Goal: Task Accomplishment & Management: Use online tool/utility

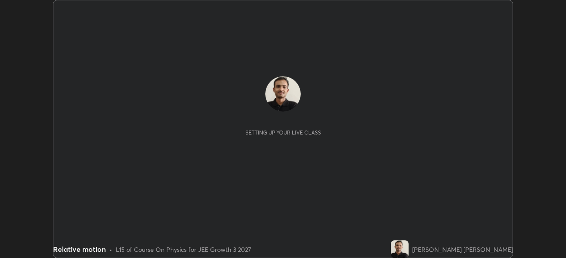
scroll to position [258, 566]
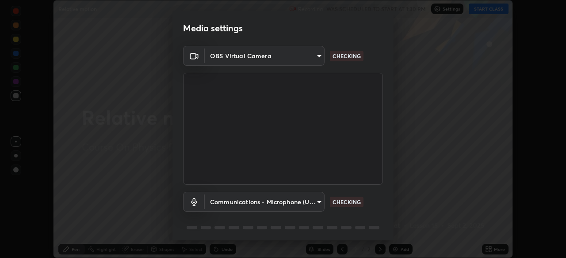
type input "0098613ca96d1cb365b3845fa694b9755ae94ec2d7c0f75973c998bbbf9ace16"
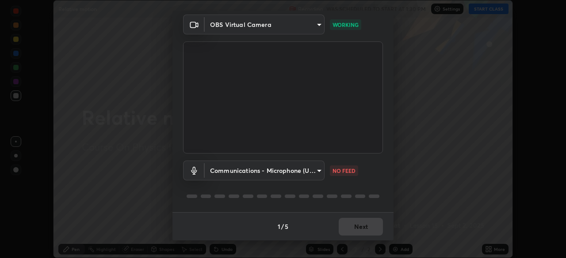
click at [317, 168] on body "Erase all Relative motion Recording WAS SCHEDULED TO START AT 1:30 PM Settings …" at bounding box center [283, 129] width 566 height 258
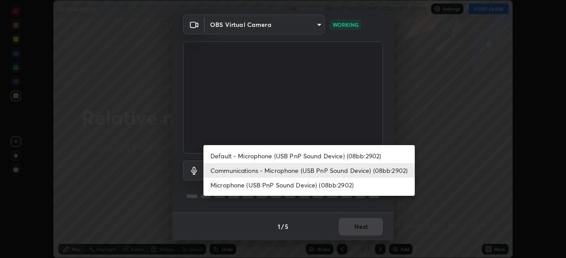
click at [302, 157] on li "Default - Microphone (USB PnP Sound Device) (08bb:2902)" at bounding box center [308, 156] width 211 height 15
type input "default"
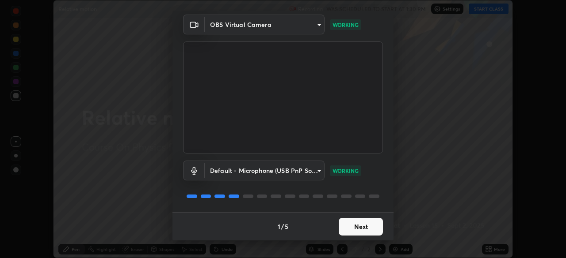
click at [355, 225] on button "Next" at bounding box center [360, 227] width 44 height 18
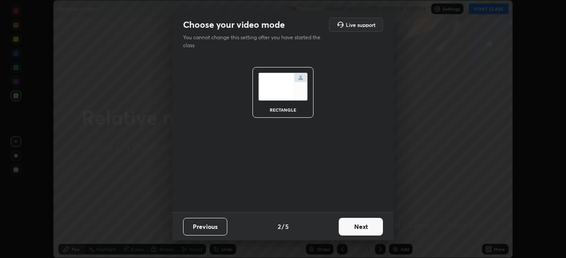
scroll to position [0, 0]
click at [354, 225] on button "Next" at bounding box center [360, 227] width 44 height 18
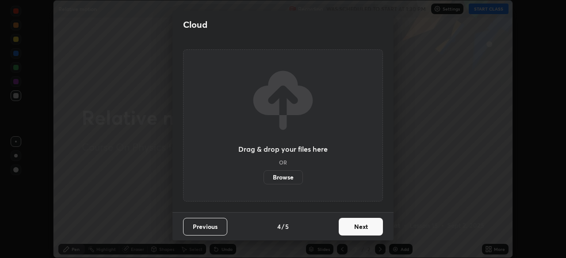
click at [362, 227] on button "Next" at bounding box center [360, 227] width 44 height 18
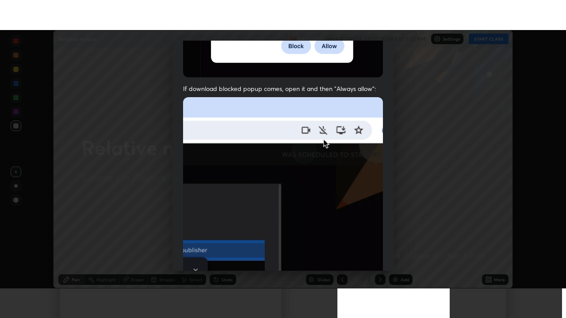
scroll to position [212, 0]
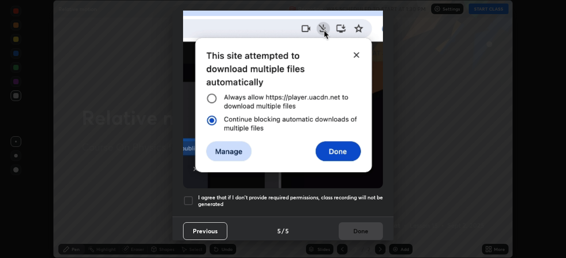
click at [190, 196] on div at bounding box center [188, 201] width 11 height 11
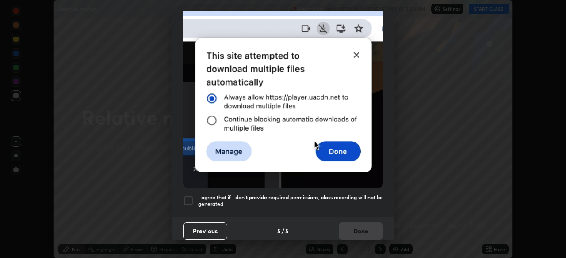
click at [365, 227] on button "Done" at bounding box center [360, 232] width 44 height 18
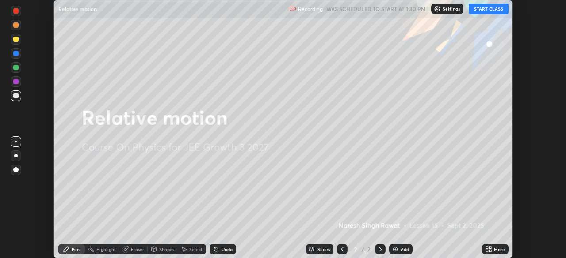
click at [489, 248] on icon at bounding box center [490, 248] width 2 height 2
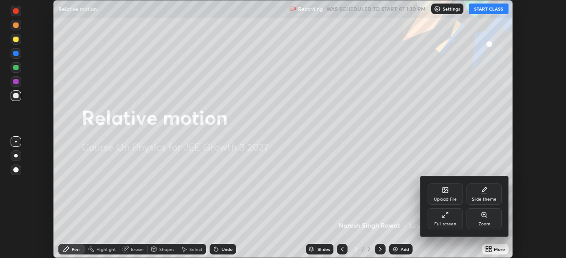
click at [448, 221] on div "Full screen" at bounding box center [444, 219] width 35 height 21
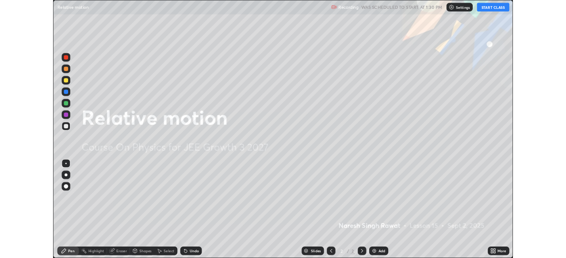
scroll to position [318, 566]
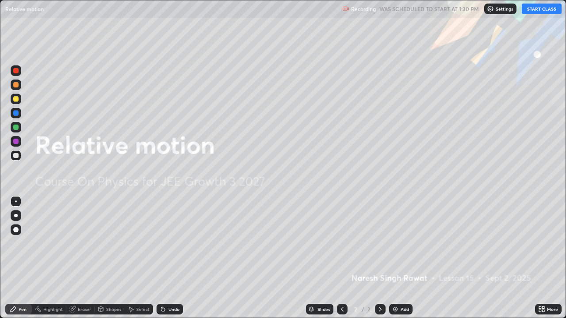
click at [543, 258] on icon at bounding box center [543, 308] width 2 height 2
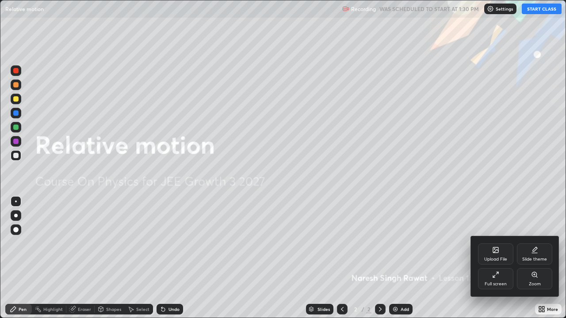
click at [530, 252] on div "Slide theme" at bounding box center [534, 253] width 35 height 21
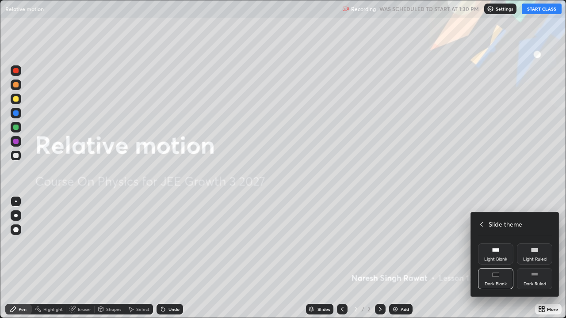
click at [532, 258] on div "Dark Ruled" at bounding box center [534, 278] width 35 height 21
click at [481, 224] on icon at bounding box center [481, 224] width 7 height 7
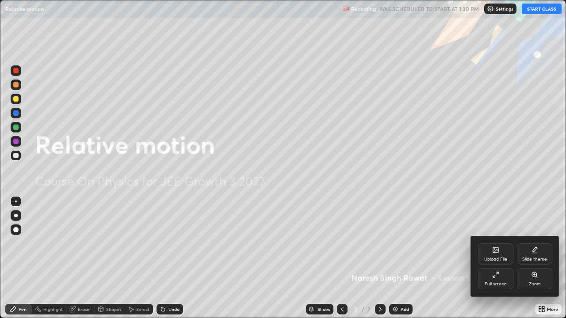
click at [453, 214] on div at bounding box center [283, 159] width 566 height 318
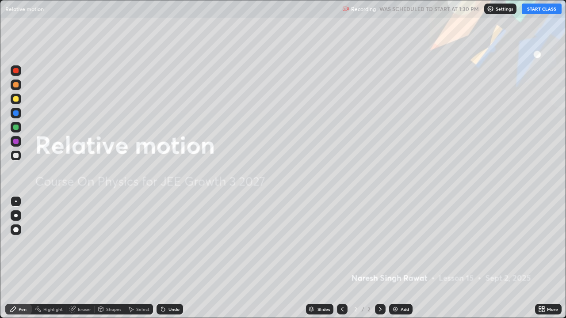
click at [534, 11] on button "START CLASS" at bounding box center [541, 9] width 40 height 11
click at [397, 258] on img at bounding box center [395, 309] width 7 height 7
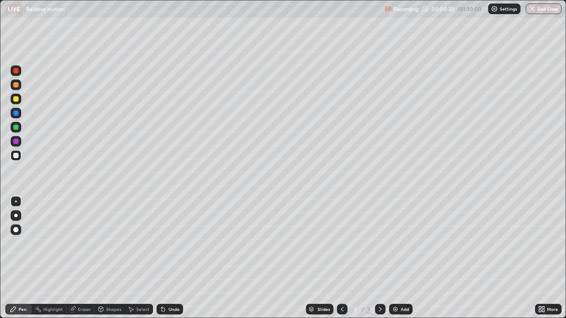
click at [15, 86] on div at bounding box center [15, 84] width 5 height 5
click at [14, 154] on div at bounding box center [15, 155] width 5 height 5
click at [101, 258] on icon at bounding box center [101, 310] width 0 height 3
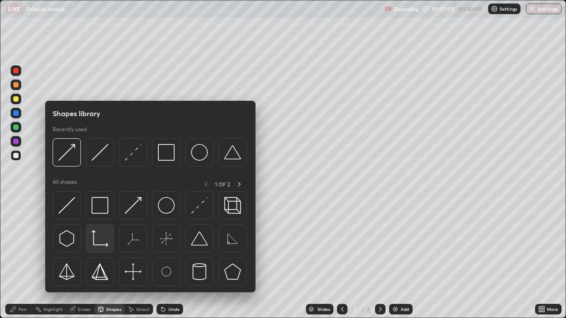
click at [106, 243] on img at bounding box center [99, 238] width 17 height 17
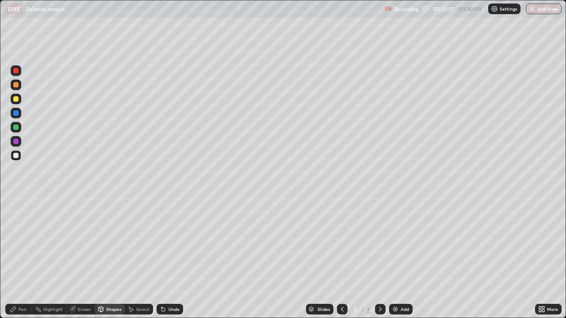
click at [113, 258] on div "Shapes" at bounding box center [113, 309] width 15 height 4
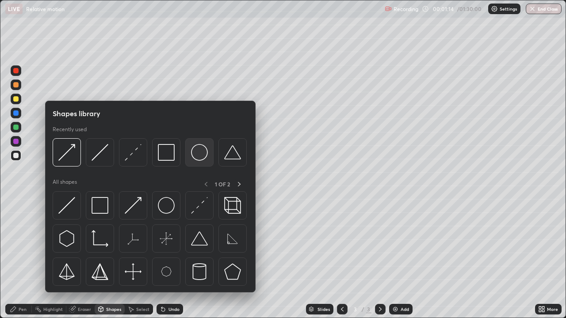
click at [200, 152] on img at bounding box center [199, 152] width 17 height 17
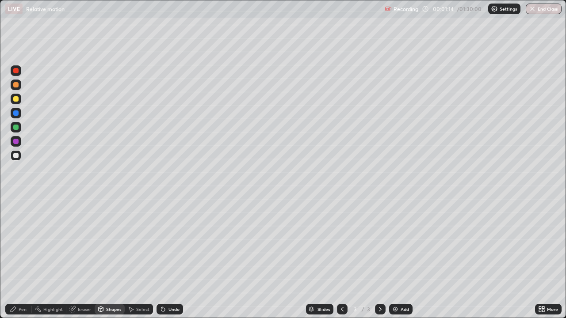
click at [19, 155] on div at bounding box center [16, 155] width 11 height 11
click at [104, 258] on div "Shapes" at bounding box center [110, 309] width 30 height 11
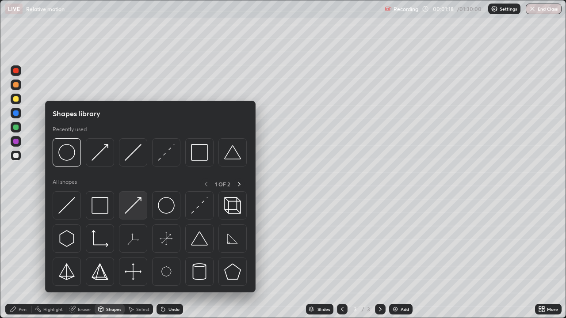
click at [139, 203] on img at bounding box center [133, 205] width 17 height 17
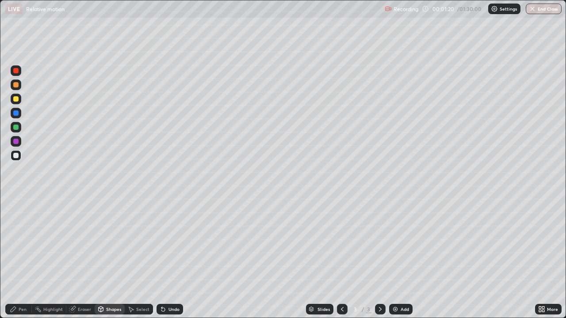
click at [111, 258] on div "Shapes" at bounding box center [113, 309] width 15 height 4
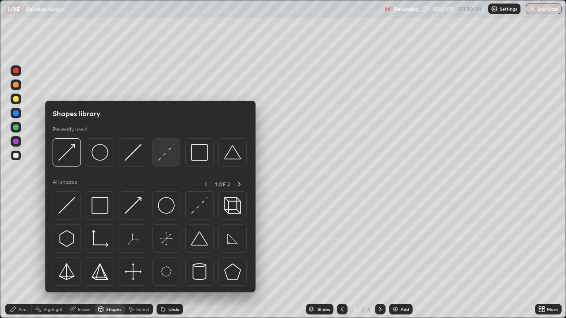
click at [163, 151] on img at bounding box center [166, 152] width 17 height 17
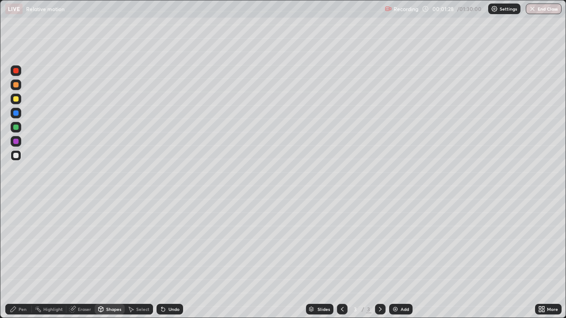
click at [107, 258] on div "Shapes" at bounding box center [113, 309] width 15 height 4
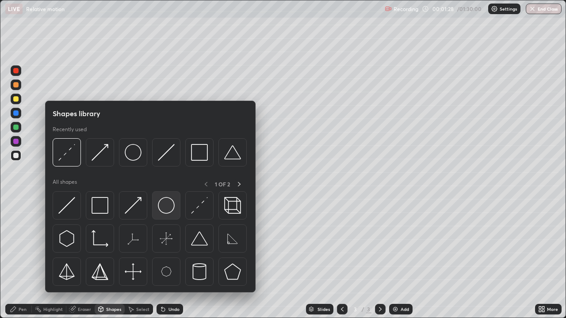
click at [170, 204] on img at bounding box center [166, 205] width 17 height 17
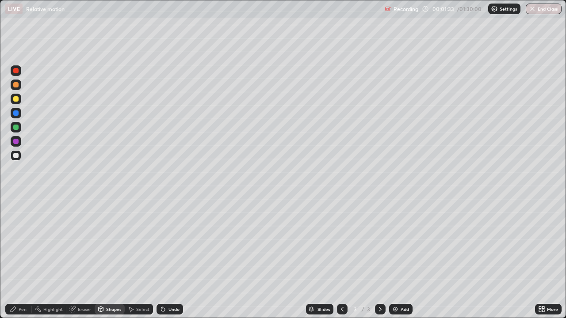
click at [114, 258] on div "Shapes" at bounding box center [113, 309] width 15 height 4
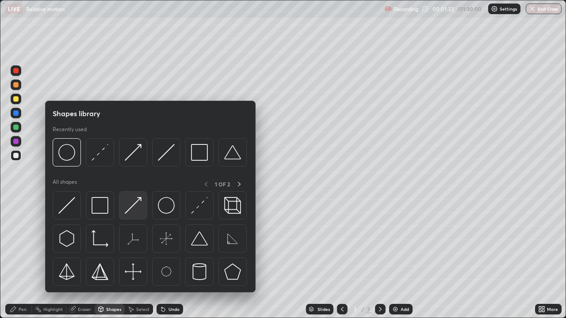
click at [139, 206] on img at bounding box center [133, 205] width 17 height 17
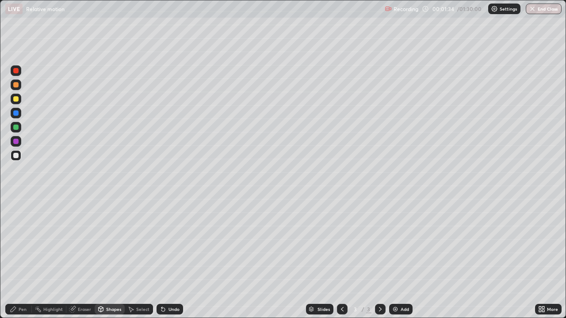
click at [18, 160] on div at bounding box center [16, 155] width 11 height 11
click at [110, 258] on div "Shapes" at bounding box center [113, 309] width 15 height 4
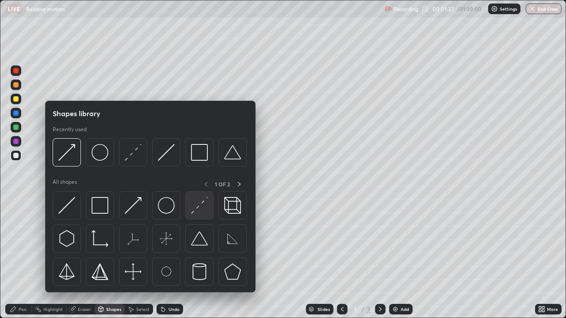
click at [198, 212] on img at bounding box center [199, 205] width 17 height 17
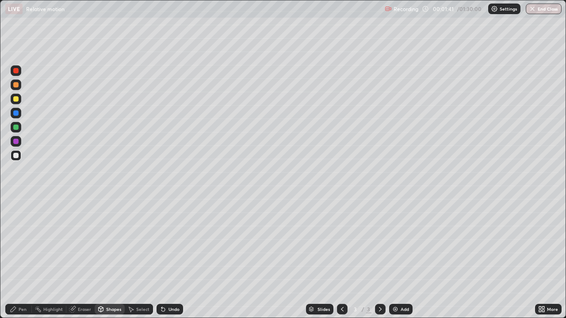
click at [16, 127] on div at bounding box center [15, 127] width 5 height 5
click at [177, 258] on div "Undo" at bounding box center [169, 309] width 27 height 11
click at [15, 258] on div "Pen" at bounding box center [18, 309] width 27 height 11
click at [101, 258] on icon at bounding box center [101, 309] width 5 height 5
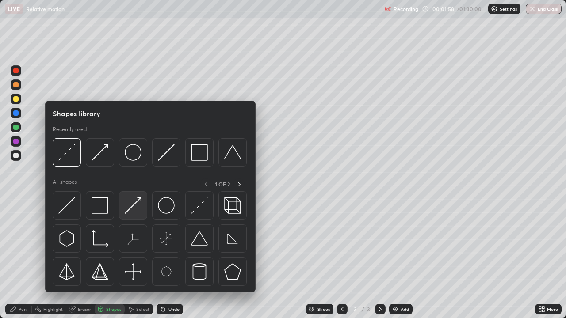
click at [139, 202] on img at bounding box center [133, 205] width 17 height 17
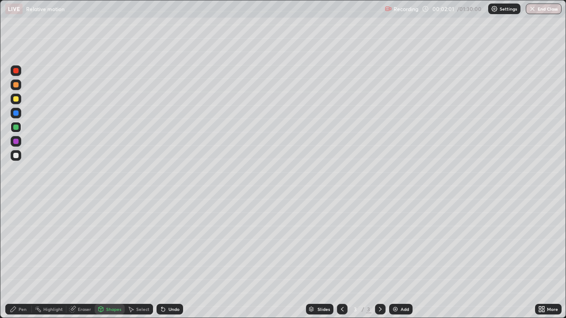
click at [18, 258] on div "Pen" at bounding box center [18, 309] width 27 height 11
click at [16, 156] on div at bounding box center [15, 155] width 5 height 5
click at [22, 258] on div "Pen" at bounding box center [23, 309] width 8 height 4
click at [103, 258] on icon at bounding box center [100, 309] width 7 height 7
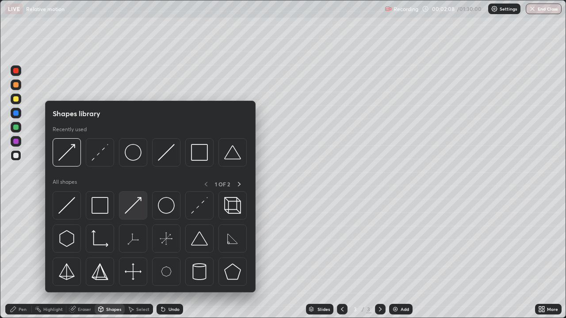
click at [142, 201] on div at bounding box center [133, 205] width 28 height 28
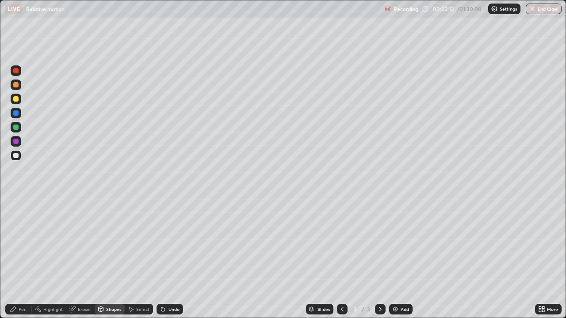
click at [18, 258] on div "Pen" at bounding box center [18, 309] width 27 height 11
click at [15, 156] on div at bounding box center [15, 155] width 5 height 5
click at [17, 85] on div at bounding box center [15, 84] width 5 height 5
click at [0, 107] on div "Setting up your live class" at bounding box center [283, 159] width 566 height 318
click at [171, 258] on div "Undo" at bounding box center [173, 309] width 11 height 4
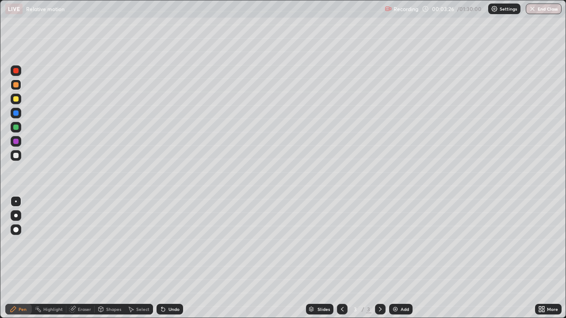
click at [172, 258] on div "Undo" at bounding box center [173, 309] width 11 height 4
click at [87, 258] on div "Eraser" at bounding box center [80, 309] width 28 height 11
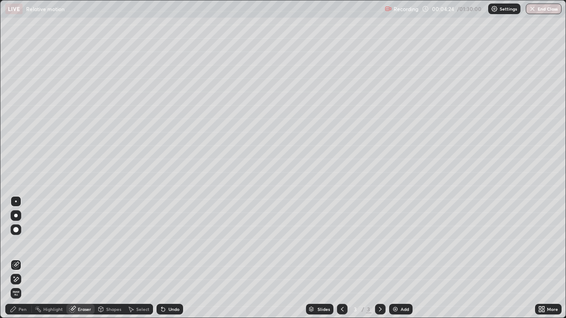
click at [23, 258] on div "Pen" at bounding box center [23, 309] width 8 height 4
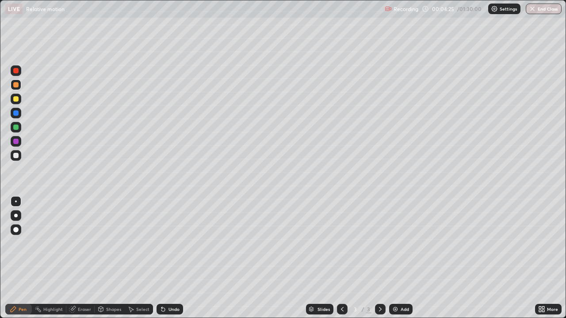
click at [18, 158] on div at bounding box center [15, 155] width 5 height 5
click at [167, 258] on div "Undo" at bounding box center [169, 309] width 27 height 11
click at [110, 258] on div "Shapes" at bounding box center [113, 309] width 15 height 4
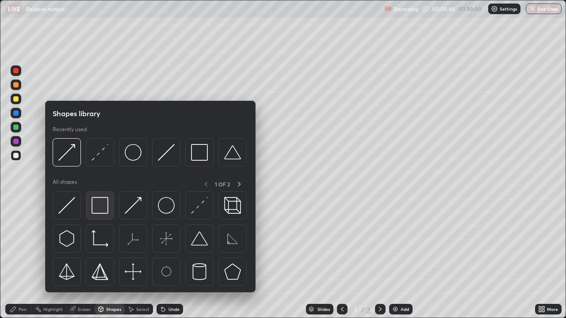
click at [101, 203] on img at bounding box center [99, 205] width 17 height 17
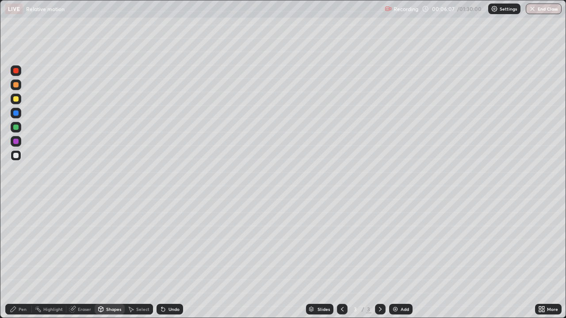
click at [138, 258] on div "Select" at bounding box center [142, 309] width 13 height 4
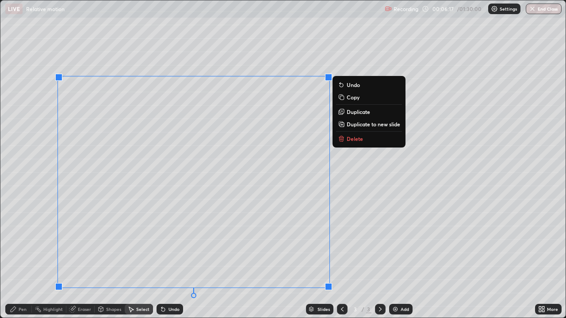
click at [357, 126] on p "Duplicate to new slide" at bounding box center [372, 124] width 53 height 7
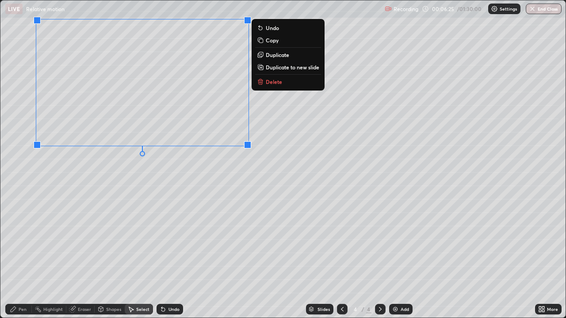
click at [188, 187] on div "0 ° Undo Copy Duplicate Duplicate to new slide Delete" at bounding box center [282, 158] width 565 height 317
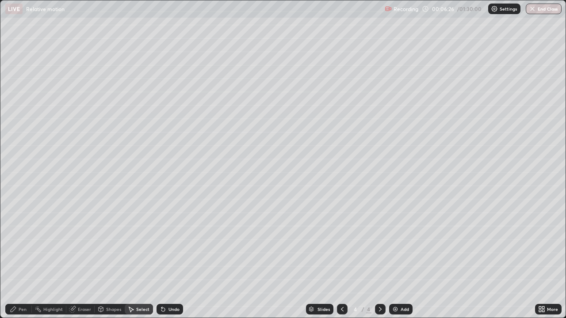
click at [72, 258] on icon at bounding box center [72, 310] width 6 height 6
click at [17, 258] on div "Pen" at bounding box center [18, 309] width 27 height 11
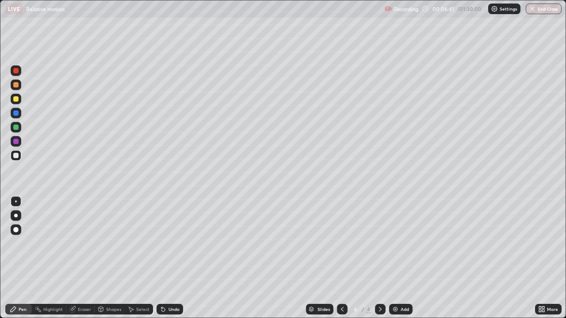
click at [16, 83] on div at bounding box center [15, 84] width 5 height 5
click at [110, 258] on div "Shapes" at bounding box center [113, 309] width 15 height 4
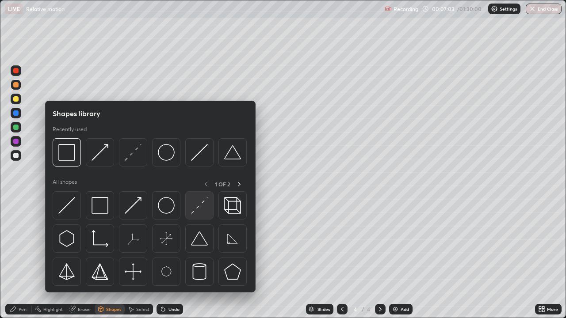
click at [200, 206] on img at bounding box center [199, 205] width 17 height 17
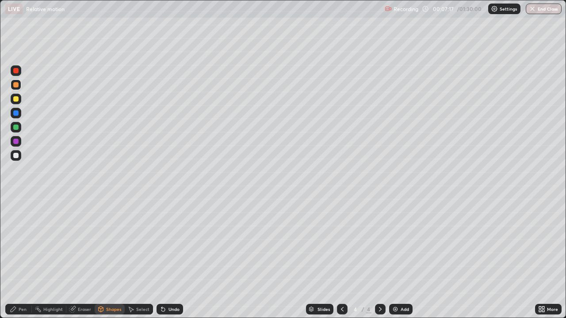
click at [23, 258] on div "Pen" at bounding box center [23, 309] width 8 height 4
click at [16, 127] on div at bounding box center [15, 127] width 5 height 5
click at [78, 258] on div "Eraser" at bounding box center [84, 309] width 13 height 4
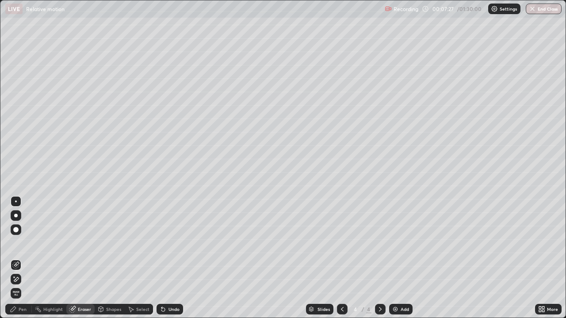
click at [14, 258] on icon at bounding box center [13, 309] width 5 height 5
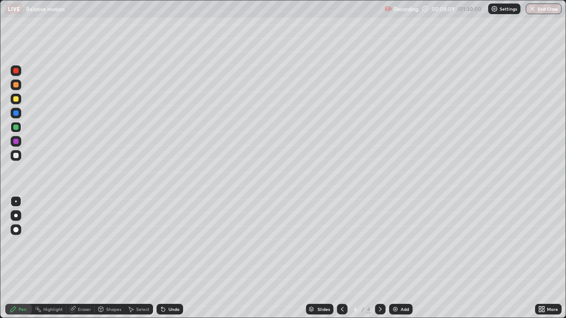
click at [111, 258] on div "Shapes" at bounding box center [110, 309] width 30 height 11
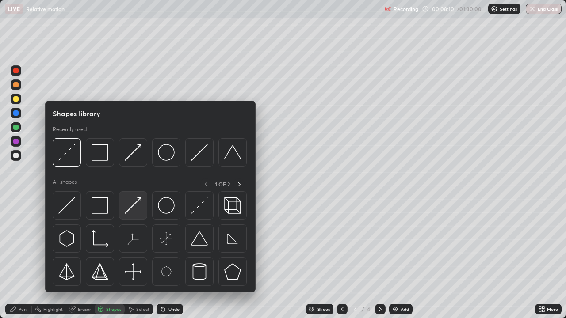
click at [138, 204] on img at bounding box center [133, 205] width 17 height 17
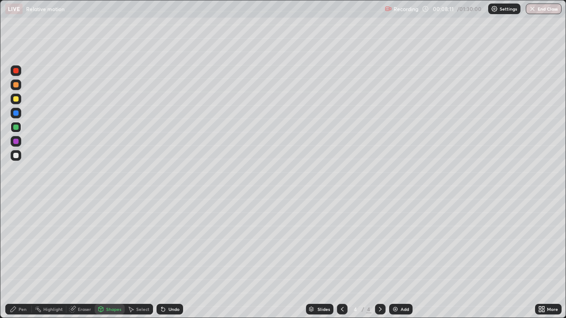
click at [14, 98] on div at bounding box center [15, 98] width 5 height 5
click at [17, 155] on div at bounding box center [15, 155] width 5 height 5
click at [26, 258] on div "Pen" at bounding box center [18, 309] width 27 height 11
click at [104, 258] on div "Shapes" at bounding box center [110, 309] width 30 height 11
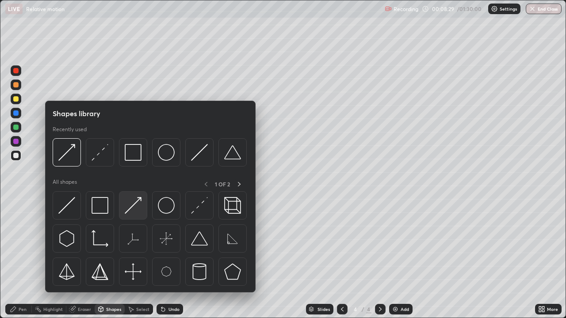
click at [136, 200] on img at bounding box center [133, 205] width 17 height 17
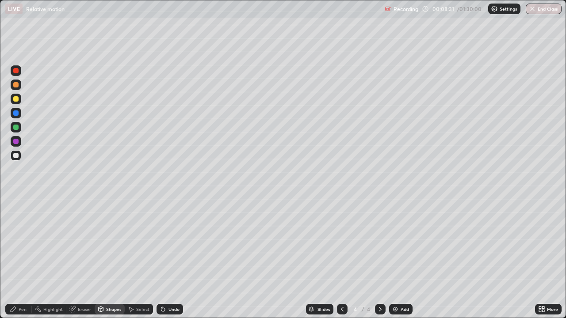
click at [24, 258] on div "Pen" at bounding box center [23, 309] width 8 height 4
click at [17, 154] on div at bounding box center [15, 155] width 5 height 5
click at [342, 258] on icon at bounding box center [341, 309] width 7 height 7
click at [380, 258] on div at bounding box center [380, 309] width 11 height 18
click at [23, 258] on div "Pen" at bounding box center [23, 309] width 8 height 4
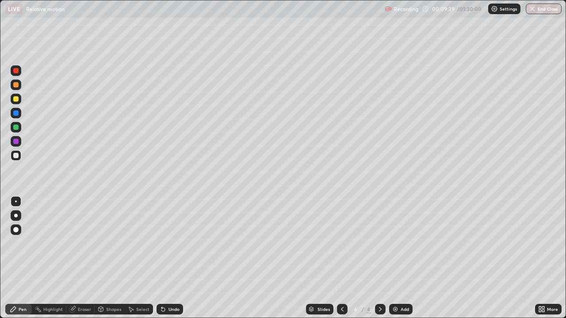
click at [15, 127] on div at bounding box center [15, 127] width 5 height 5
click at [341, 258] on icon at bounding box center [341, 309] width 7 height 7
click at [378, 258] on icon at bounding box center [379, 309] width 7 height 7
click at [106, 258] on div "Shapes" at bounding box center [113, 309] width 15 height 4
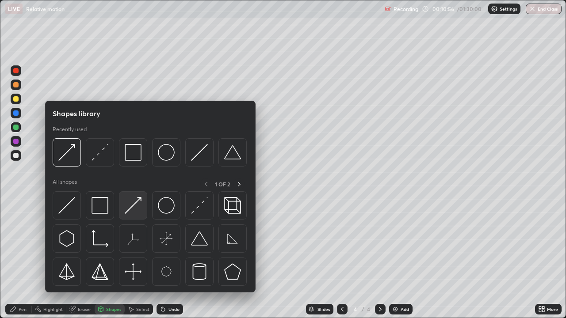
click at [133, 198] on img at bounding box center [133, 205] width 17 height 17
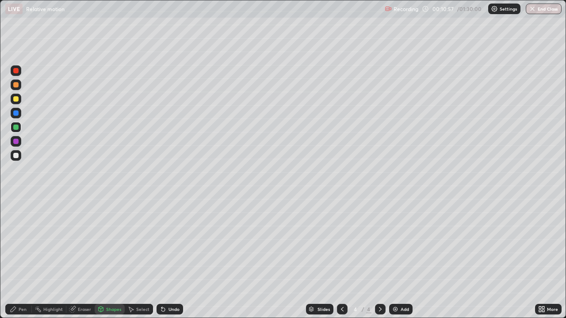
click at [16, 127] on div at bounding box center [15, 127] width 5 height 5
click at [15, 100] on div at bounding box center [15, 98] width 5 height 5
click at [11, 254] on div at bounding box center [16, 182] width 14 height 237
click at [15, 156] on div at bounding box center [15, 155] width 5 height 5
click at [169, 258] on div "Undo" at bounding box center [169, 309] width 27 height 11
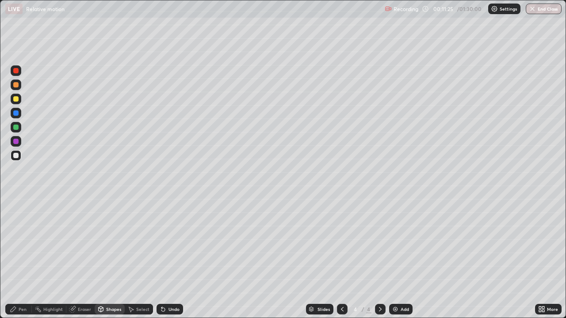
click at [19, 258] on div "Pen" at bounding box center [23, 309] width 8 height 4
click at [106, 258] on div "Shapes" at bounding box center [113, 309] width 15 height 4
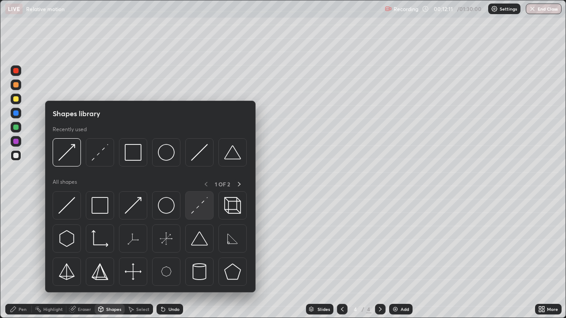
click at [203, 209] on img at bounding box center [199, 205] width 17 height 17
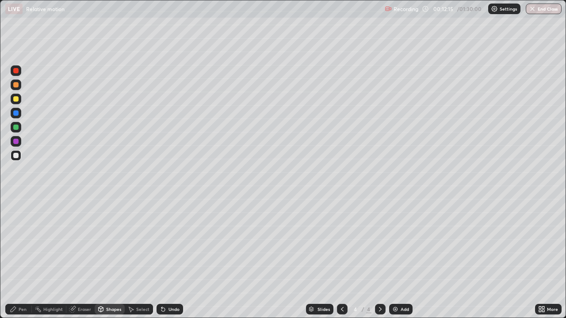
click at [133, 258] on icon at bounding box center [130, 309] width 7 height 7
click at [110, 258] on div "Shapes" at bounding box center [113, 309] width 15 height 4
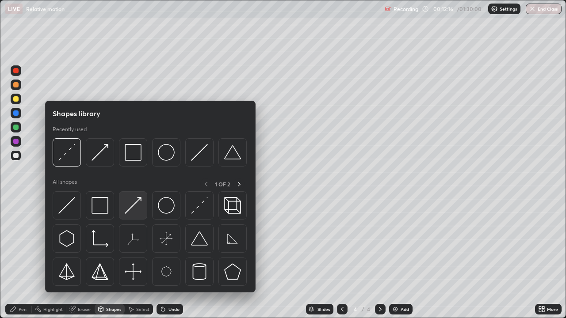
click at [137, 204] on img at bounding box center [133, 205] width 17 height 17
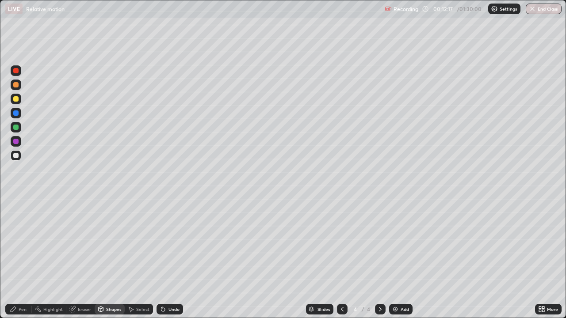
click at [17, 98] on div at bounding box center [15, 98] width 5 height 5
click at [27, 258] on div "Pen" at bounding box center [18, 309] width 27 height 11
click at [15, 153] on div at bounding box center [15, 155] width 5 height 5
click at [171, 258] on div "Undo" at bounding box center [173, 309] width 11 height 4
click at [399, 258] on div "Add" at bounding box center [400, 309] width 23 height 11
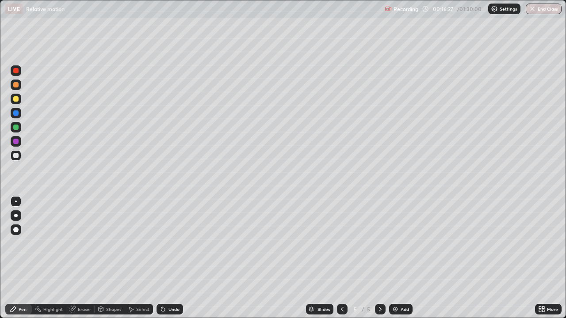
click at [340, 258] on div at bounding box center [342, 309] width 11 height 11
click at [340, 258] on icon at bounding box center [341, 309] width 7 height 7
click at [177, 258] on div "Undo" at bounding box center [173, 309] width 11 height 4
click at [174, 258] on div "Undo" at bounding box center [173, 309] width 11 height 4
click at [377, 258] on icon at bounding box center [379, 309] width 7 height 7
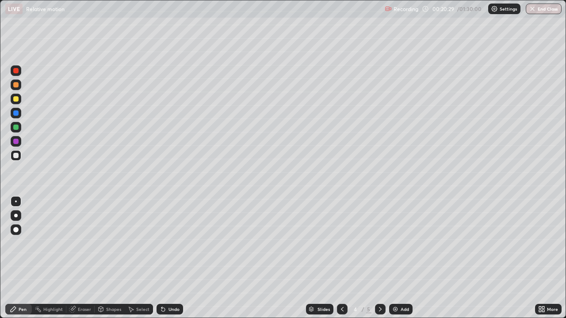
click at [375, 258] on div at bounding box center [380, 309] width 11 height 11
click at [106, 258] on div "Shapes" at bounding box center [113, 309] width 15 height 4
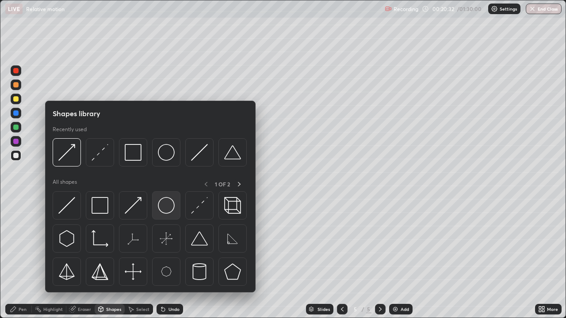
click at [168, 205] on img at bounding box center [166, 205] width 17 height 17
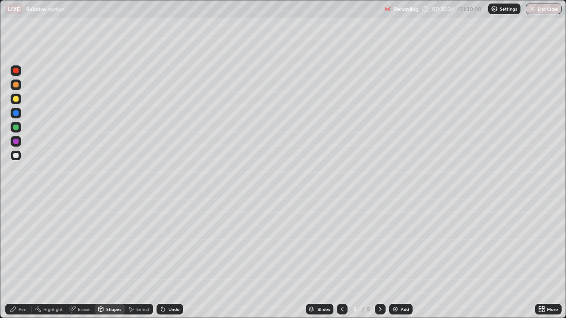
click at [114, 258] on div "Shapes" at bounding box center [113, 309] width 15 height 4
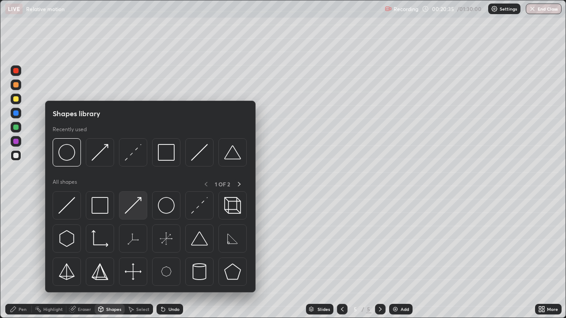
click at [139, 197] on div at bounding box center [133, 205] width 28 height 28
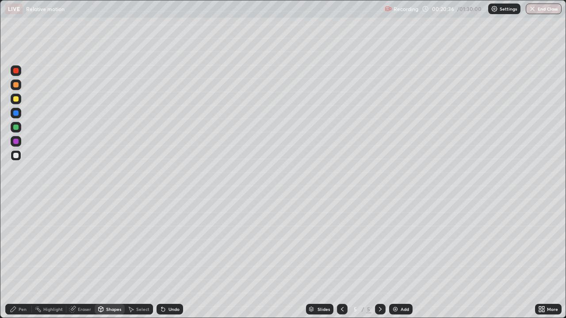
click at [17, 99] on div at bounding box center [15, 98] width 5 height 5
click at [20, 258] on div "Pen" at bounding box center [23, 309] width 8 height 4
click at [16, 155] on div at bounding box center [15, 155] width 5 height 5
click at [81, 258] on div "Eraser" at bounding box center [84, 309] width 13 height 4
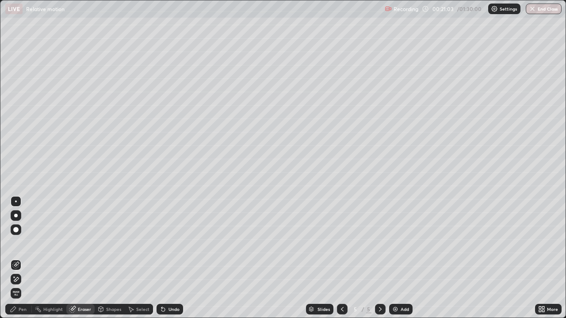
click at [132, 258] on icon at bounding box center [130, 309] width 7 height 7
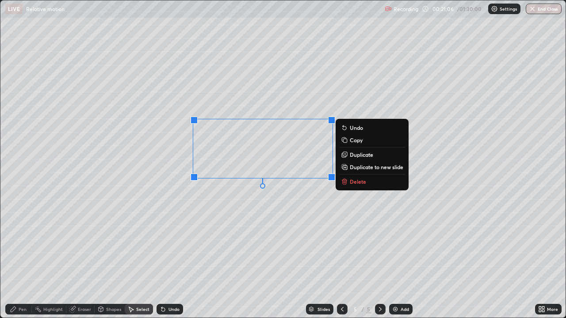
click at [236, 222] on div "0 ° Undo Copy Duplicate Duplicate to new slide Delete" at bounding box center [282, 158] width 565 height 317
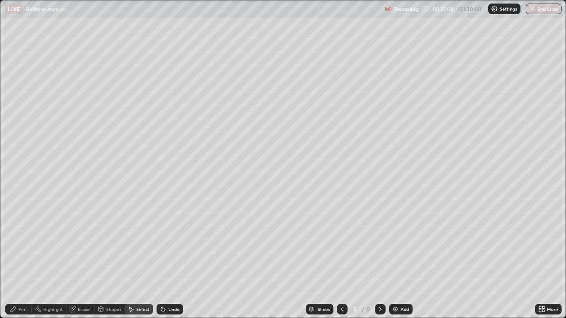
click at [23, 258] on div "Pen" at bounding box center [23, 309] width 8 height 4
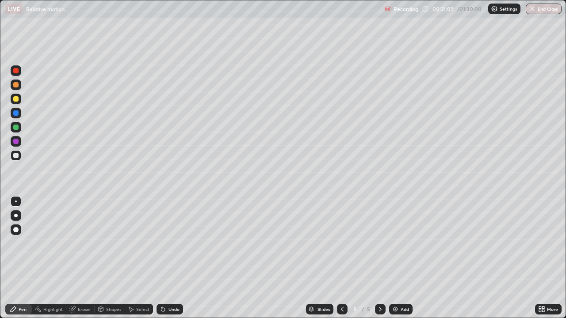
click at [16, 156] on div at bounding box center [15, 155] width 5 height 5
click at [115, 258] on div "Shapes" at bounding box center [113, 309] width 15 height 4
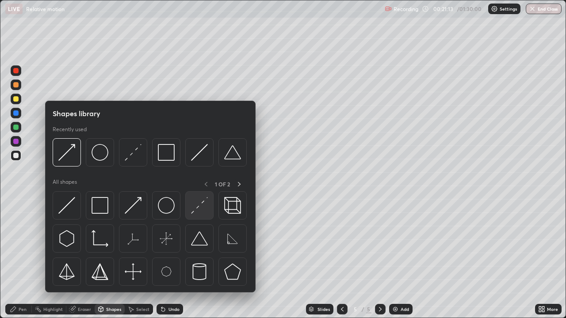
click at [192, 207] on img at bounding box center [199, 205] width 17 height 17
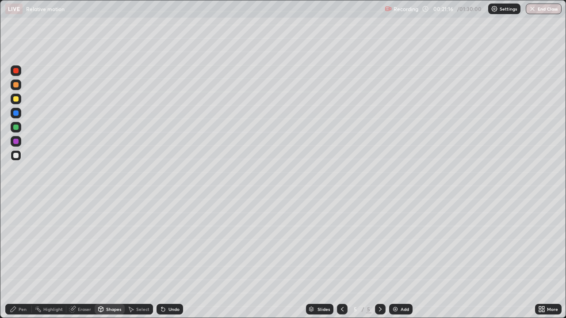
click at [22, 258] on div "Pen" at bounding box center [23, 309] width 8 height 4
click at [15, 128] on div at bounding box center [15, 127] width 5 height 5
click at [113, 258] on div "Shapes" at bounding box center [113, 309] width 15 height 4
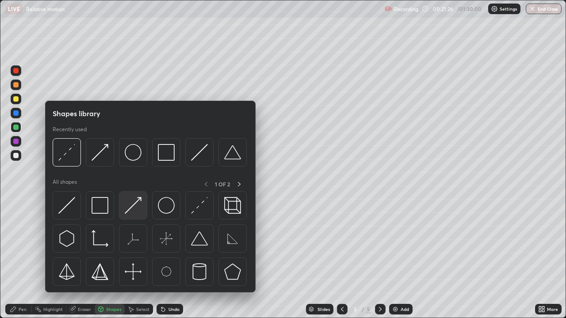
click at [137, 203] on img at bounding box center [133, 205] width 17 height 17
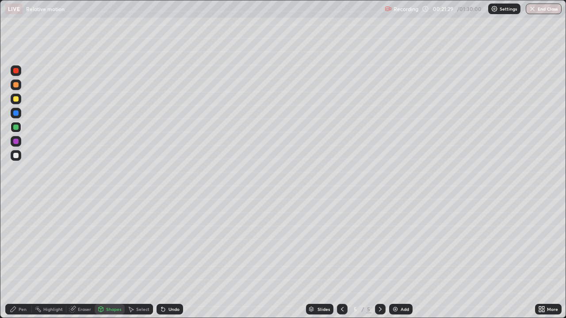
click at [21, 258] on div "Pen" at bounding box center [18, 309] width 27 height 11
click at [16, 156] on div at bounding box center [15, 155] width 5 height 5
click at [543, 258] on icon at bounding box center [543, 311] width 2 height 2
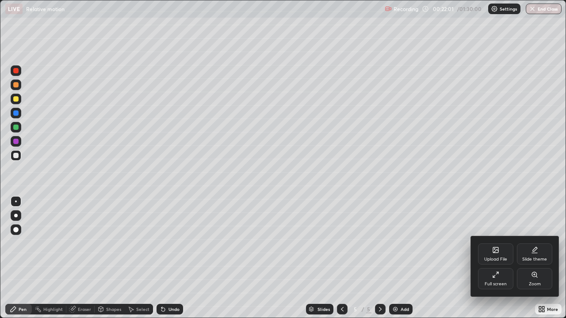
click at [501, 258] on div "Full screen" at bounding box center [495, 278] width 35 height 21
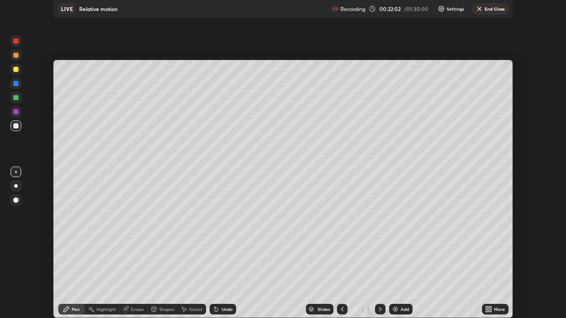
scroll to position [43929, 43622]
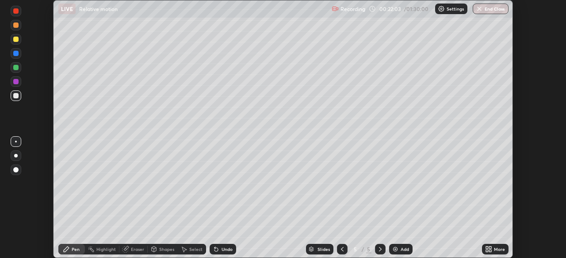
click at [489, 247] on icon at bounding box center [490, 248] width 2 height 2
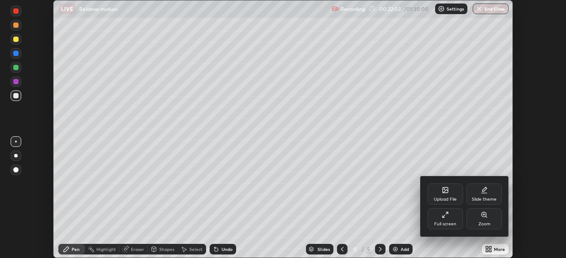
click at [449, 215] on div "Full screen" at bounding box center [444, 219] width 35 height 21
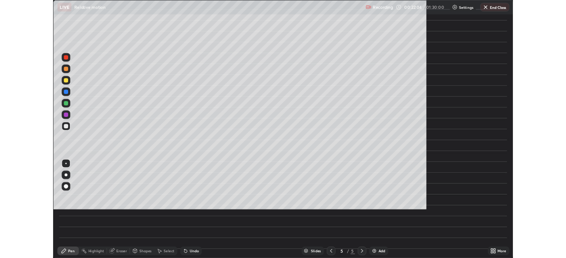
scroll to position [318, 566]
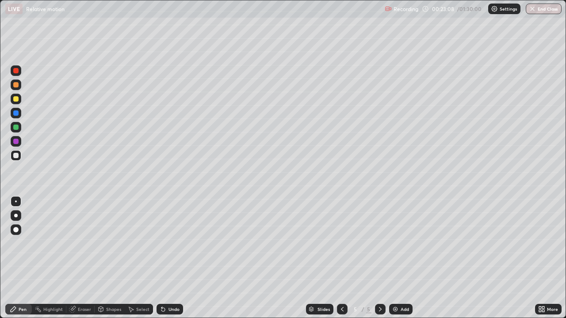
click at [16, 87] on div at bounding box center [15, 84] width 5 height 5
click at [136, 258] on div "Select" at bounding box center [142, 309] width 13 height 4
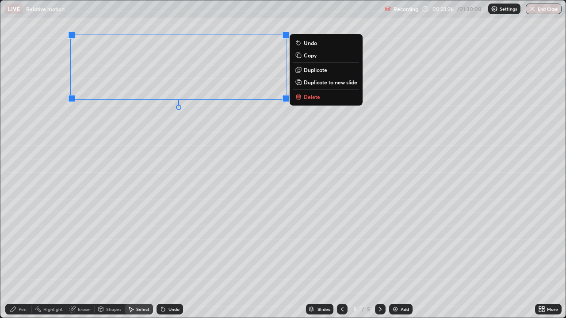
click at [98, 154] on div "0 ° Undo Copy Duplicate Duplicate to new slide Delete" at bounding box center [282, 158] width 565 height 317
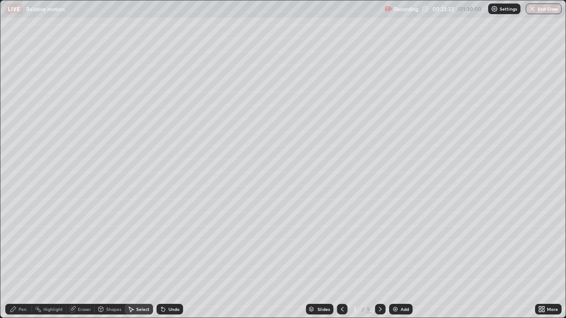
click at [23, 258] on div "Pen" at bounding box center [23, 309] width 8 height 4
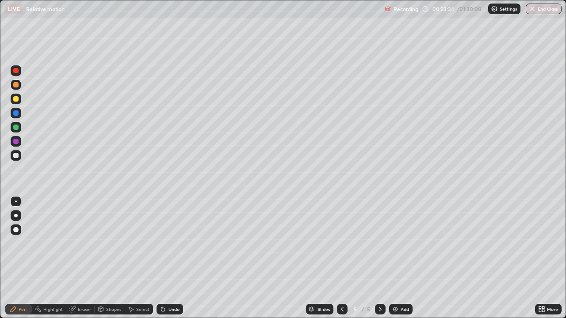
click at [15, 155] on div at bounding box center [15, 155] width 5 height 5
click at [16, 86] on div at bounding box center [15, 84] width 5 height 5
click at [162, 258] on icon at bounding box center [163, 310] width 4 height 4
click at [19, 258] on div at bounding box center [16, 247] width 14 height 106
click at [83, 258] on div "Eraser" at bounding box center [84, 309] width 13 height 4
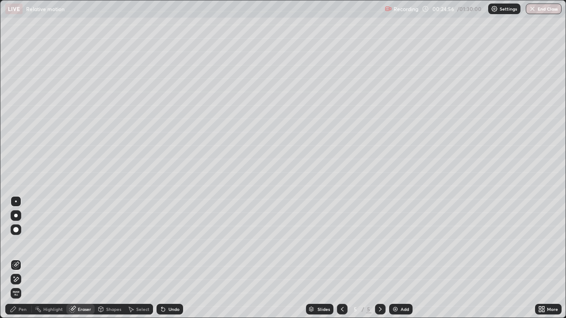
click at [23, 258] on div "Pen" at bounding box center [23, 309] width 8 height 4
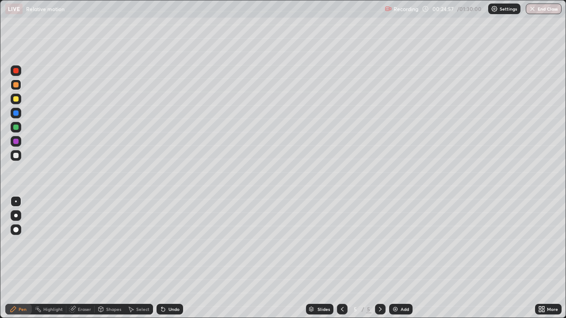
click at [17, 157] on div at bounding box center [15, 155] width 5 height 5
click at [106, 258] on div "Shapes" at bounding box center [113, 309] width 15 height 4
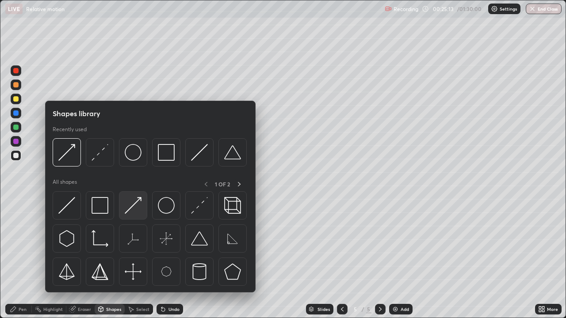
click at [134, 200] on img at bounding box center [133, 205] width 17 height 17
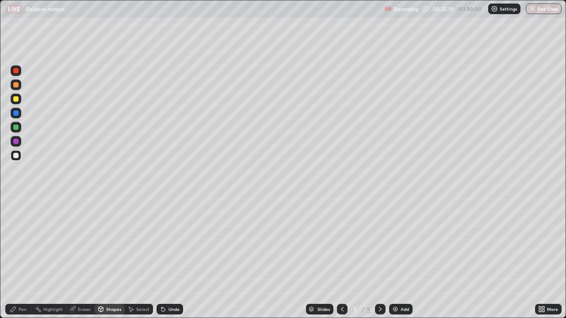
click at [20, 258] on div "Pen" at bounding box center [18, 309] width 27 height 18
click at [16, 128] on div at bounding box center [15, 127] width 5 height 5
click at [72, 258] on icon at bounding box center [72, 310] width 6 height 6
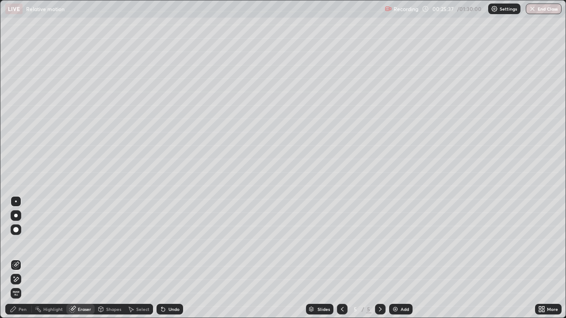
click at [21, 258] on div "Pen" at bounding box center [23, 309] width 8 height 4
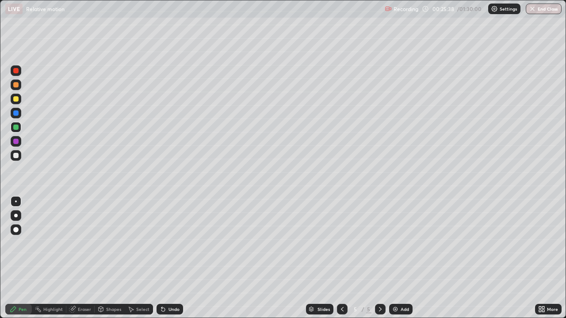
click at [15, 156] on div at bounding box center [15, 155] width 5 height 5
click at [166, 258] on div "Undo" at bounding box center [169, 309] width 27 height 11
click at [540, 258] on icon at bounding box center [540, 308] width 2 height 2
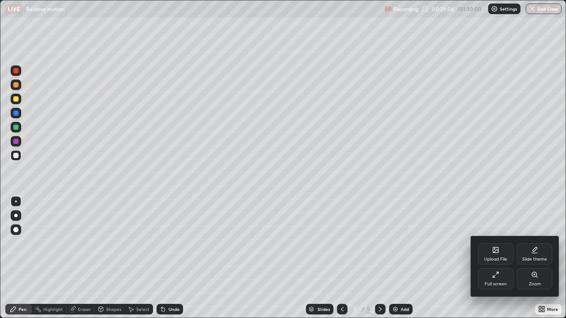
click at [500, 258] on div "Full screen" at bounding box center [495, 278] width 35 height 21
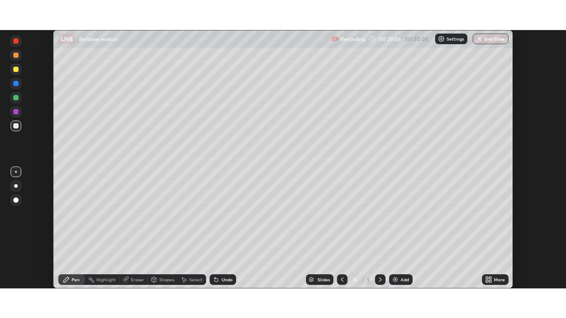
scroll to position [43929, 43622]
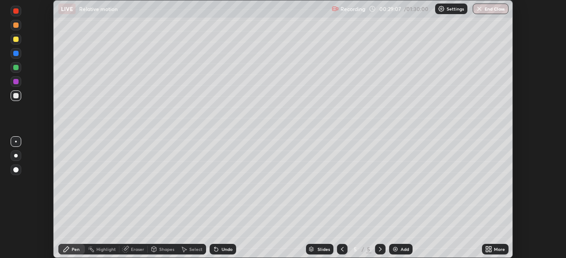
click at [490, 250] on icon at bounding box center [490, 251] width 2 height 2
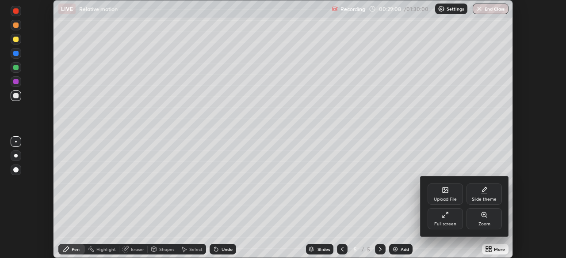
click at [452, 215] on div "Full screen" at bounding box center [444, 219] width 35 height 21
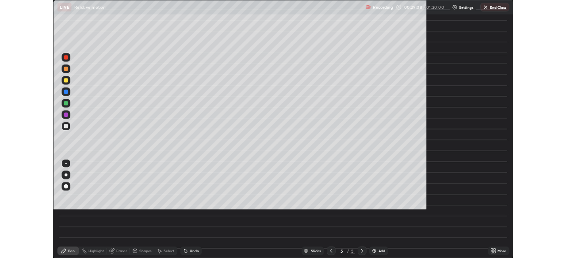
scroll to position [318, 566]
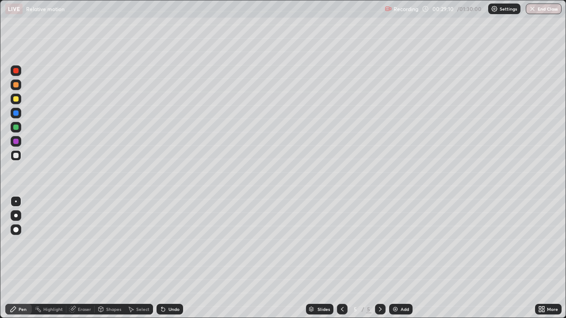
click at [19, 84] on div at bounding box center [16, 85] width 11 height 11
click at [397, 258] on img at bounding box center [395, 309] width 7 height 7
click at [133, 258] on icon at bounding box center [130, 309] width 7 height 7
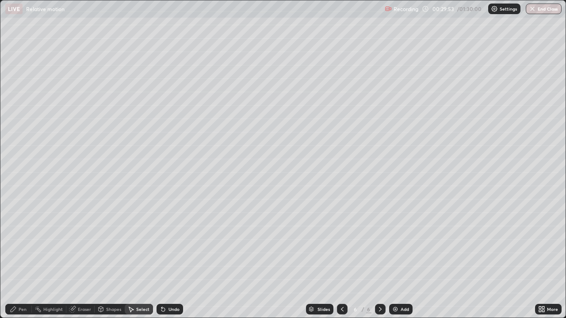
click at [104, 258] on div "Shapes" at bounding box center [110, 309] width 30 height 11
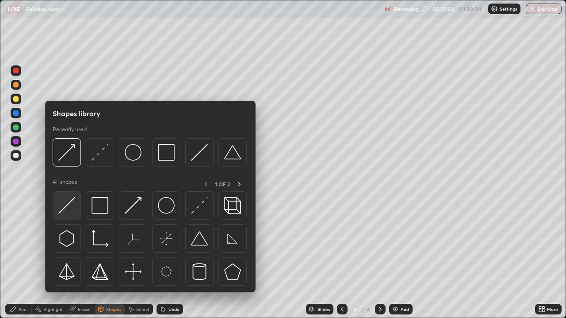
click at [67, 207] on img at bounding box center [66, 205] width 17 height 17
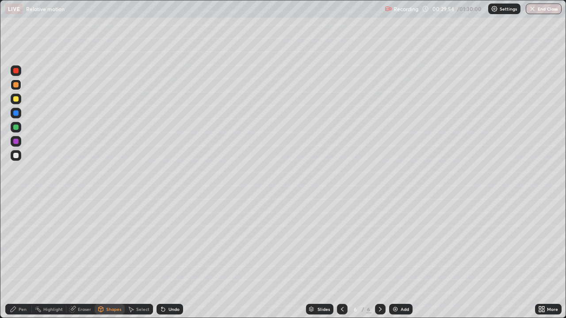
click at [15, 153] on div at bounding box center [15, 155] width 5 height 5
click at [21, 258] on div "Pen" at bounding box center [18, 309] width 27 height 11
click at [17, 127] on div at bounding box center [15, 127] width 5 height 5
click at [114, 258] on div "Shapes" at bounding box center [113, 309] width 15 height 4
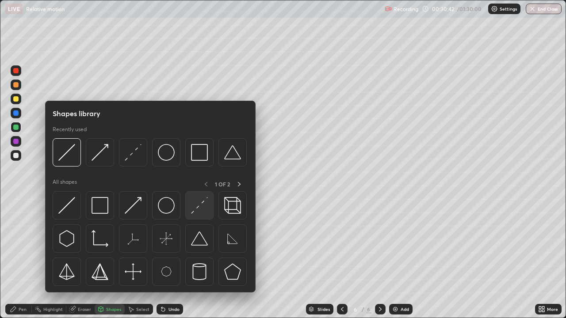
click at [199, 203] on img at bounding box center [199, 205] width 17 height 17
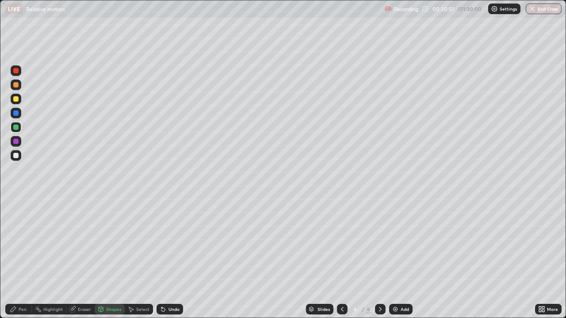
click at [21, 258] on div "Pen" at bounding box center [23, 309] width 8 height 4
click at [17, 154] on div at bounding box center [15, 155] width 5 height 5
click at [133, 258] on div "Select" at bounding box center [139, 309] width 28 height 11
click at [341, 258] on icon at bounding box center [341, 309] width 7 height 7
click at [265, 212] on div "0 ° Undo Copy Duplicate Duplicate to new slide Delete" at bounding box center [282, 158] width 565 height 317
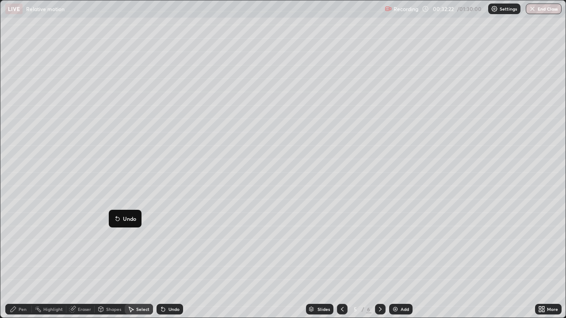
click at [16, 258] on icon at bounding box center [13, 309] width 7 height 7
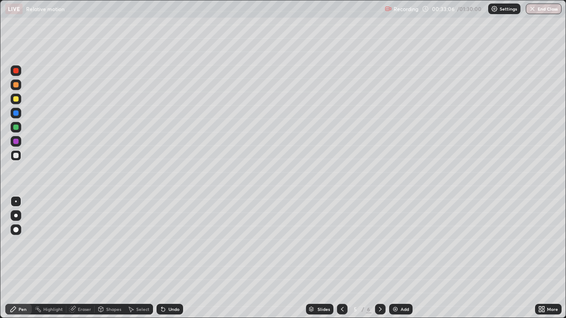
click at [16, 84] on div at bounding box center [15, 84] width 5 height 5
click at [379, 258] on icon at bounding box center [379, 309] width 7 height 7
click at [398, 258] on div "Add" at bounding box center [400, 309] width 23 height 11
click at [20, 258] on div "Pen" at bounding box center [18, 309] width 27 height 11
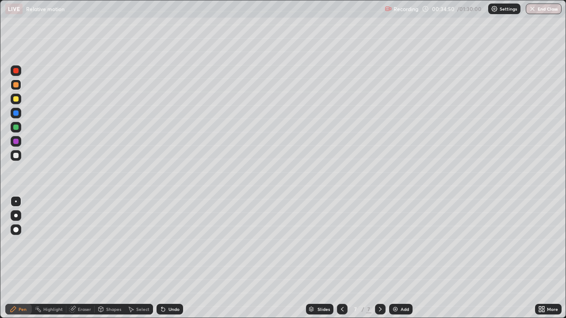
click at [16, 99] on div at bounding box center [15, 98] width 5 height 5
click at [16, 85] on div at bounding box center [15, 84] width 5 height 5
click at [172, 258] on div "Undo" at bounding box center [173, 309] width 11 height 4
click at [169, 258] on div "Undo" at bounding box center [169, 309] width 27 height 11
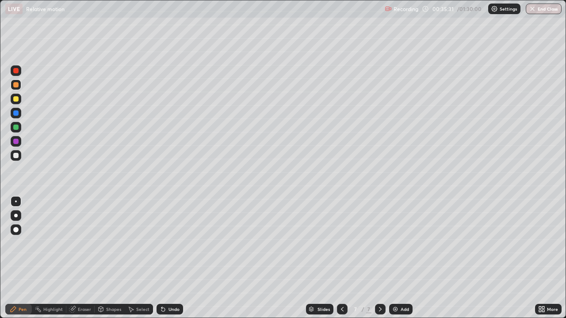
click at [165, 258] on div "Undo" at bounding box center [169, 309] width 27 height 11
click at [168, 258] on div "Undo" at bounding box center [173, 309] width 11 height 4
click at [171, 258] on div "Undo" at bounding box center [173, 309] width 11 height 4
click at [14, 153] on div at bounding box center [15, 155] width 5 height 5
click at [15, 85] on div at bounding box center [15, 84] width 5 height 5
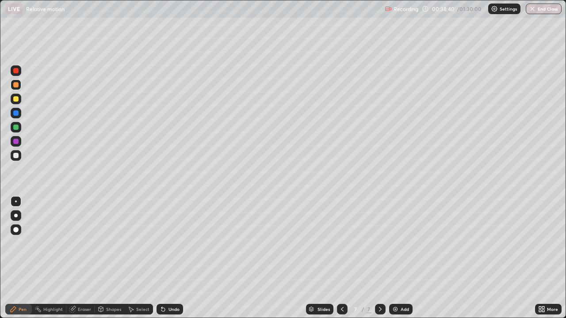
click at [104, 258] on div "Shapes" at bounding box center [110, 309] width 30 height 11
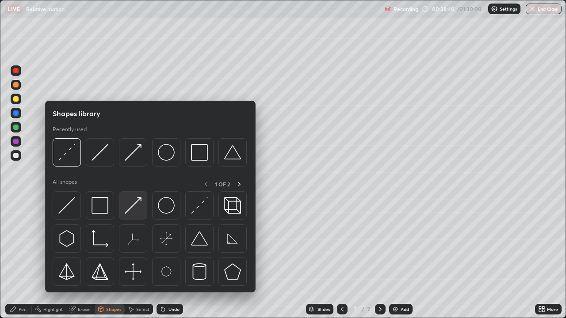
click at [137, 201] on img at bounding box center [133, 205] width 17 height 17
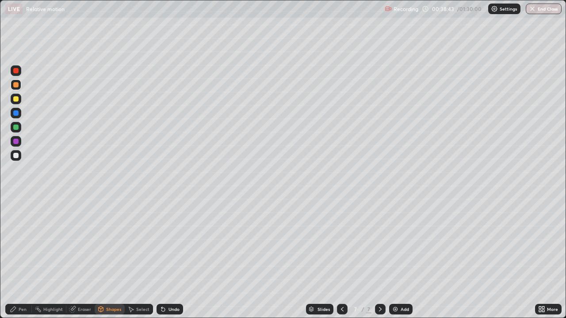
click at [14, 258] on icon at bounding box center [13, 309] width 5 height 5
click at [17, 156] on div at bounding box center [15, 155] width 5 height 5
click at [106, 258] on div "Shapes" at bounding box center [113, 309] width 15 height 4
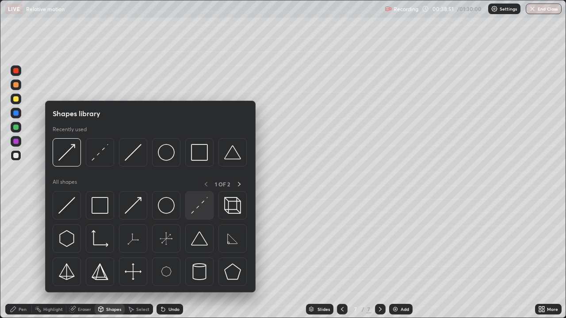
click at [198, 207] on img at bounding box center [199, 205] width 17 height 17
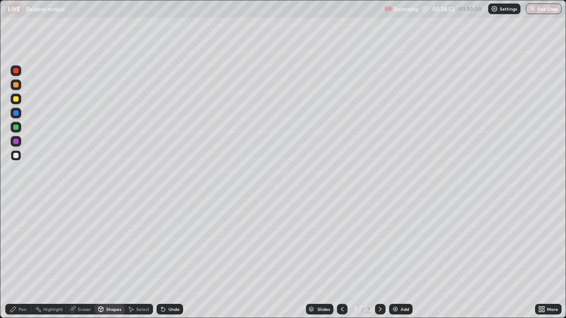
click at [11, 258] on div "Pen" at bounding box center [18, 309] width 27 height 11
click at [16, 156] on div at bounding box center [15, 155] width 5 height 5
click at [112, 258] on div "Shapes" at bounding box center [113, 309] width 15 height 4
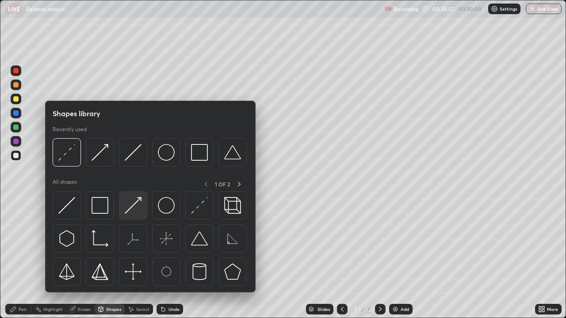
click at [136, 203] on img at bounding box center [133, 205] width 17 height 17
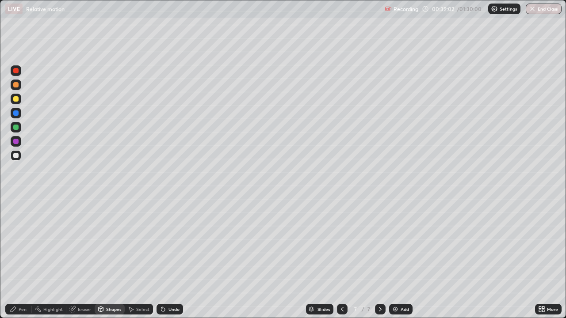
click at [18, 258] on div "Pen" at bounding box center [18, 309] width 27 height 11
click at [16, 129] on div at bounding box center [15, 127] width 5 height 5
click at [134, 258] on div "Select" at bounding box center [139, 309] width 28 height 11
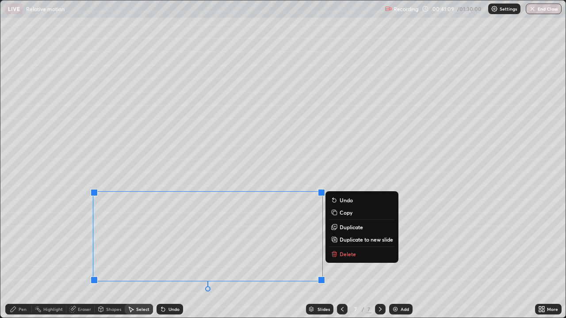
click at [354, 239] on p "Duplicate to new slide" at bounding box center [365, 239] width 53 height 7
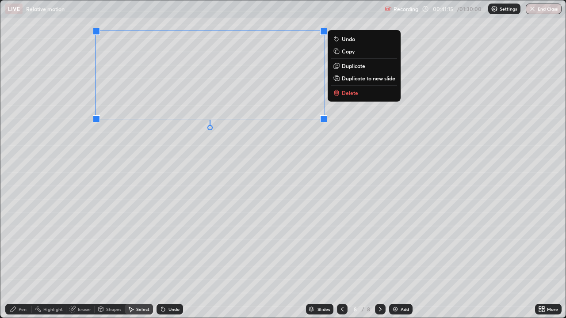
click at [118, 143] on div "0 ° Undo Copy Duplicate Duplicate to new slide Delete" at bounding box center [282, 158] width 565 height 317
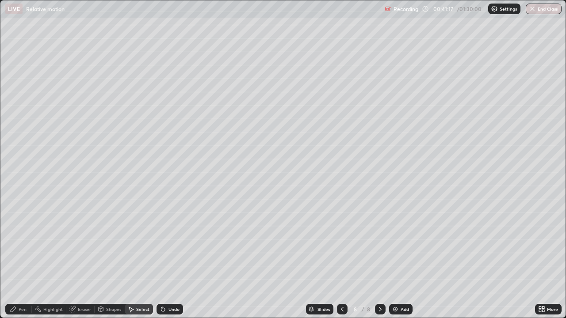
click at [13, 258] on div "Pen" at bounding box center [18, 309] width 27 height 11
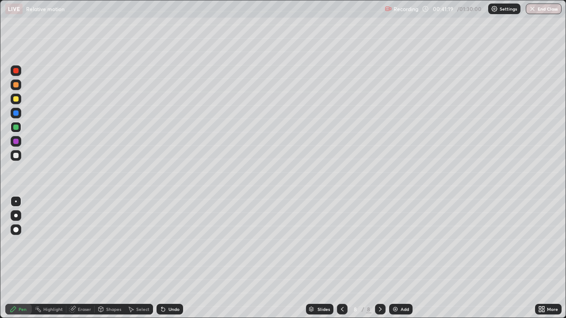
click at [14, 84] on div at bounding box center [15, 84] width 5 height 5
click at [168, 258] on div "Undo" at bounding box center [173, 309] width 11 height 4
click at [120, 258] on div "Shapes" at bounding box center [113, 309] width 15 height 4
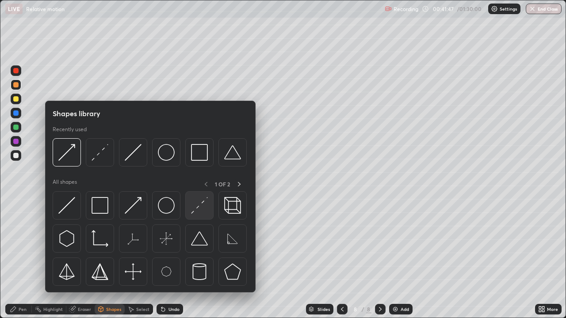
click at [198, 206] on img at bounding box center [199, 205] width 17 height 17
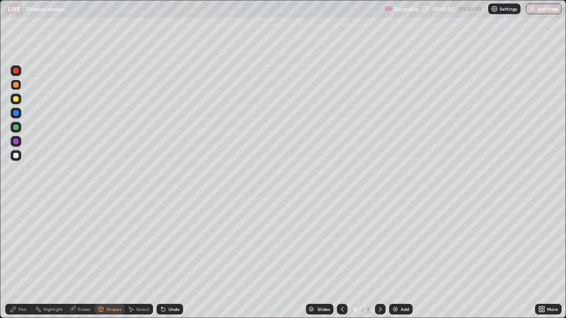
click at [109, 258] on div "Shapes" at bounding box center [110, 309] width 30 height 11
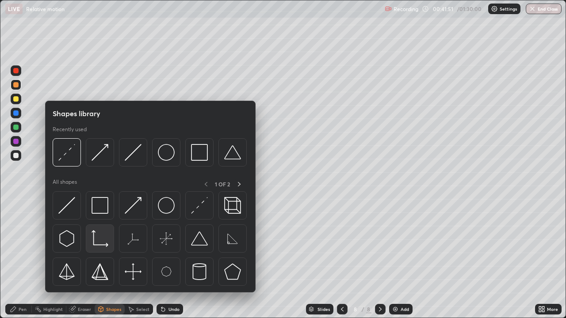
click at [99, 239] on img at bounding box center [99, 238] width 17 height 17
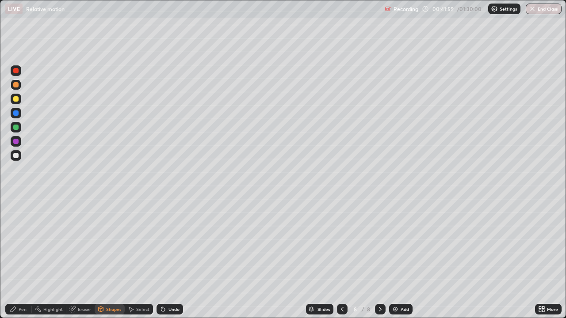
click at [161, 258] on icon at bounding box center [163, 309] width 7 height 7
click at [106, 258] on div "Shapes" at bounding box center [113, 309] width 15 height 4
click at [20, 258] on div "Pen" at bounding box center [23, 309] width 8 height 4
click at [168, 258] on div "Undo" at bounding box center [173, 309] width 11 height 4
click at [540, 258] on icon at bounding box center [540, 308] width 2 height 2
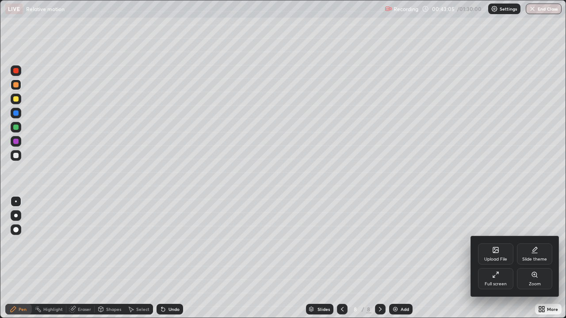
click at [496, 258] on icon at bounding box center [495, 274] width 7 height 7
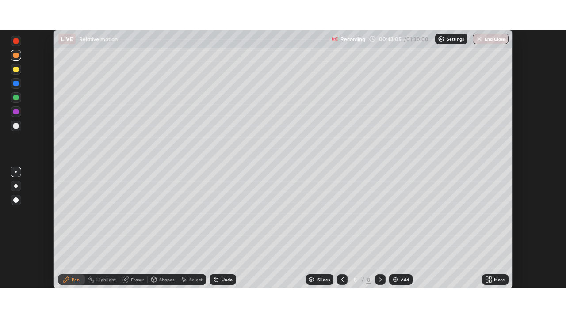
scroll to position [43929, 43622]
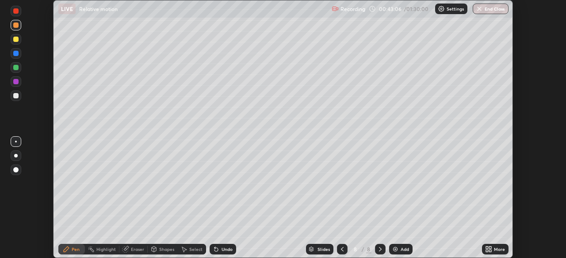
click at [489, 247] on icon at bounding box center [488, 249] width 7 height 7
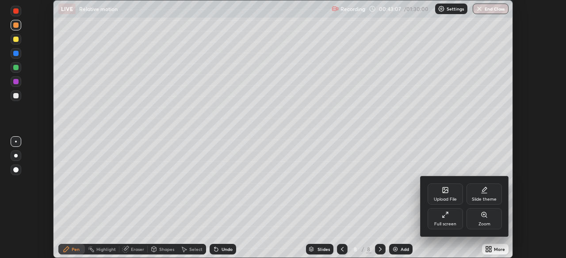
click at [449, 218] on div "Full screen" at bounding box center [444, 219] width 35 height 21
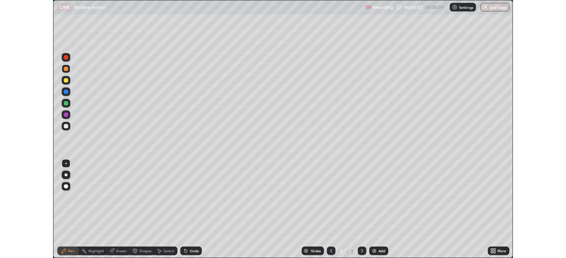
scroll to position [318, 566]
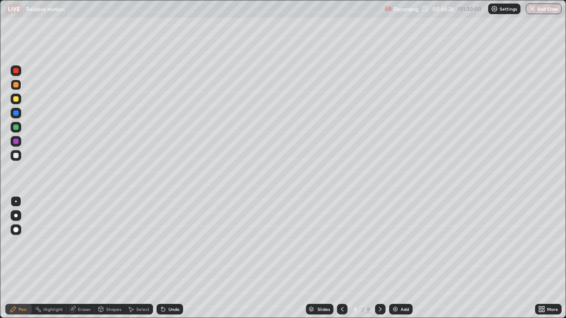
click at [102, 258] on icon at bounding box center [101, 309] width 5 height 5
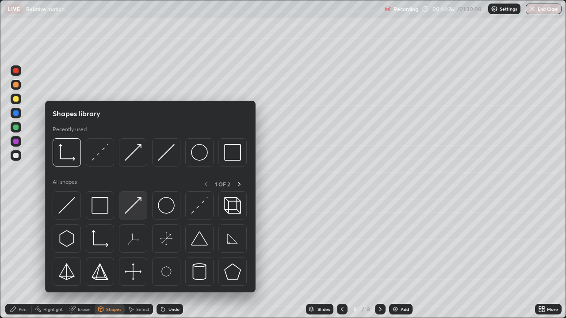
click at [136, 200] on img at bounding box center [133, 205] width 17 height 17
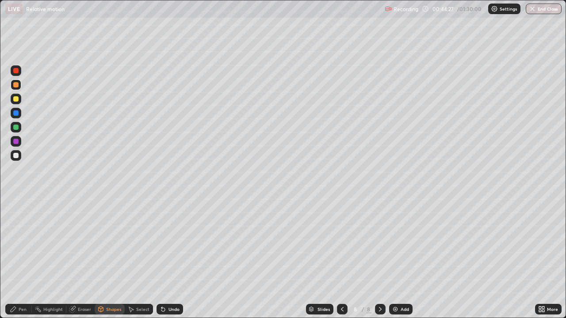
click at [15, 127] on div at bounding box center [15, 127] width 5 height 5
click at [107, 258] on div "Shapes" at bounding box center [113, 309] width 15 height 4
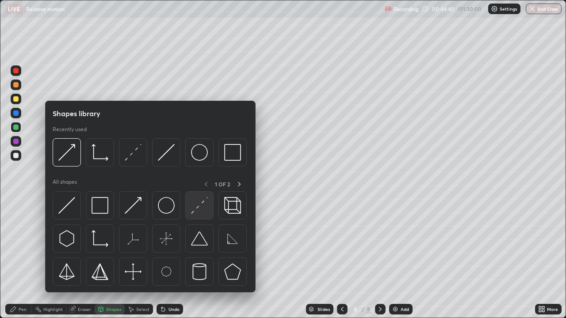
click at [197, 210] on img at bounding box center [199, 205] width 17 height 17
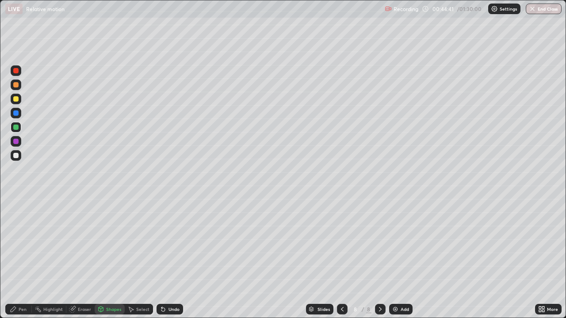
click at [15, 156] on div at bounding box center [15, 155] width 5 height 5
click at [106, 258] on div "Shapes" at bounding box center [113, 309] width 15 height 4
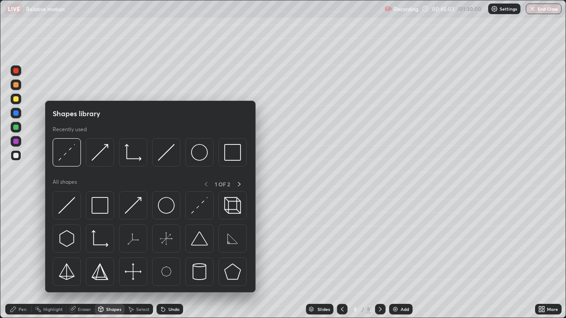
click at [20, 243] on div at bounding box center [16, 182] width 14 height 237
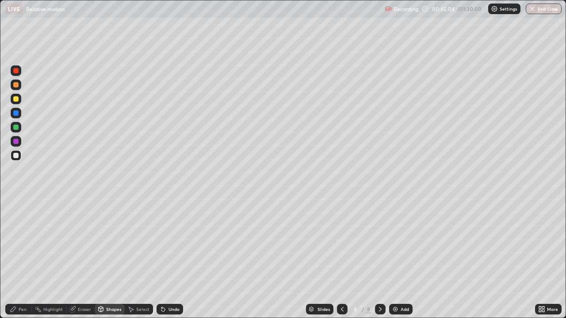
click at [18, 258] on div "Pen" at bounding box center [18, 309] width 27 height 11
click at [15, 126] on div at bounding box center [15, 127] width 5 height 5
click at [136, 258] on div "Select" at bounding box center [142, 309] width 13 height 4
click at [107, 258] on div "Shapes" at bounding box center [113, 309] width 15 height 4
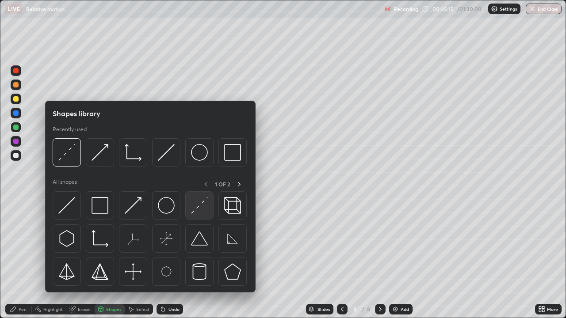
click at [194, 206] on img at bounding box center [199, 205] width 17 height 17
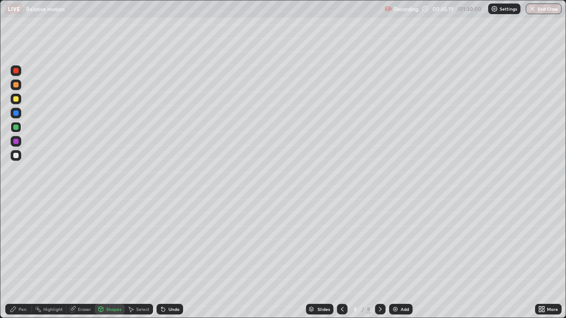
click at [109, 258] on div "Shapes" at bounding box center [113, 309] width 15 height 4
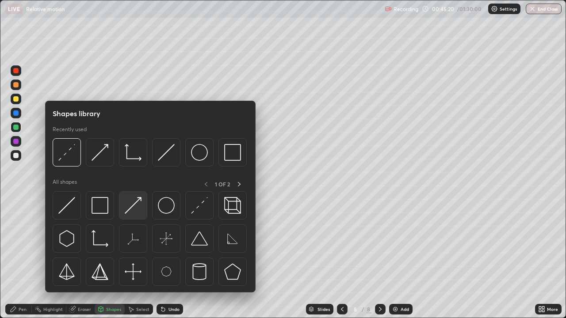
click at [127, 208] on img at bounding box center [133, 205] width 17 height 17
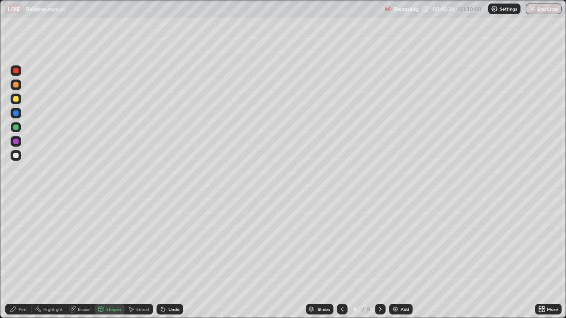
click at [15, 84] on div at bounding box center [15, 84] width 5 height 5
click at [105, 258] on div "Shapes" at bounding box center [110, 309] width 30 height 11
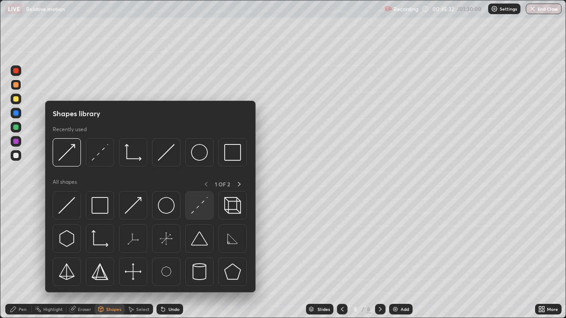
click at [195, 207] on img at bounding box center [199, 205] width 17 height 17
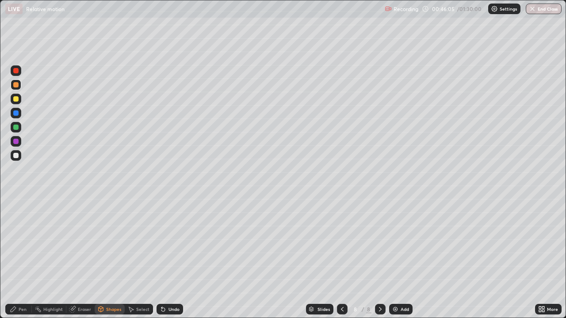
click at [341, 258] on icon at bounding box center [341, 309] width 7 height 7
click at [380, 258] on icon at bounding box center [379, 309] width 7 height 7
click at [342, 258] on icon at bounding box center [341, 309] width 7 height 7
click at [378, 258] on icon at bounding box center [379, 309] width 7 height 7
click at [16, 156] on div at bounding box center [15, 155] width 5 height 5
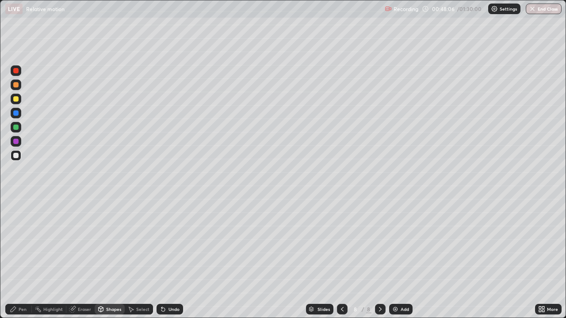
click at [168, 258] on div "Undo" at bounding box center [173, 309] width 11 height 4
click at [19, 258] on div "Pen" at bounding box center [23, 309] width 8 height 4
click at [340, 258] on div at bounding box center [342, 309] width 11 height 18
click at [381, 258] on div at bounding box center [380, 309] width 11 height 18
click at [379, 258] on icon at bounding box center [379, 309] width 7 height 7
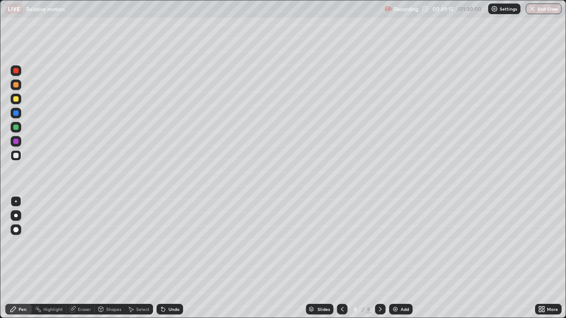
click at [380, 258] on icon at bounding box center [380, 309] width 3 height 4
click at [397, 258] on img at bounding box center [395, 309] width 7 height 7
click at [103, 258] on icon at bounding box center [100, 309] width 7 height 7
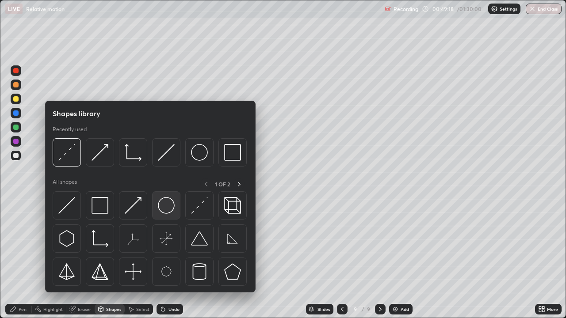
click at [166, 208] on img at bounding box center [166, 205] width 17 height 17
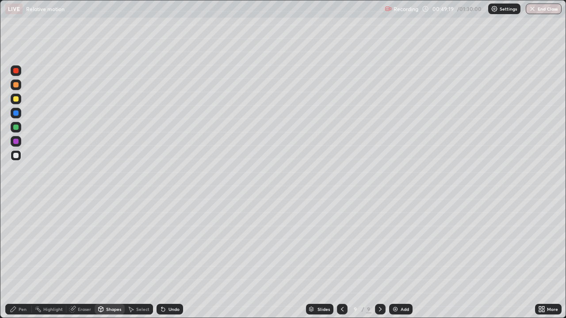
click at [17, 128] on div at bounding box center [15, 127] width 5 height 5
click at [110, 258] on div "Shapes" at bounding box center [113, 309] width 15 height 4
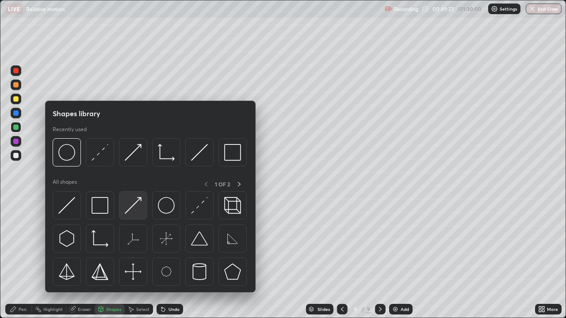
click at [135, 201] on img at bounding box center [133, 205] width 17 height 17
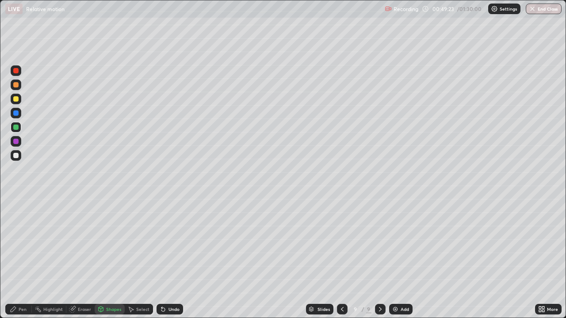
click at [18, 154] on div at bounding box center [15, 155] width 5 height 5
click at [19, 258] on div "Pen" at bounding box center [18, 309] width 27 height 18
click at [114, 258] on div "Shapes" at bounding box center [113, 309] width 15 height 4
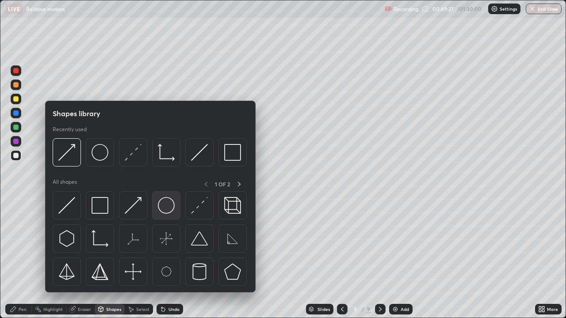
click at [164, 211] on img at bounding box center [166, 205] width 17 height 17
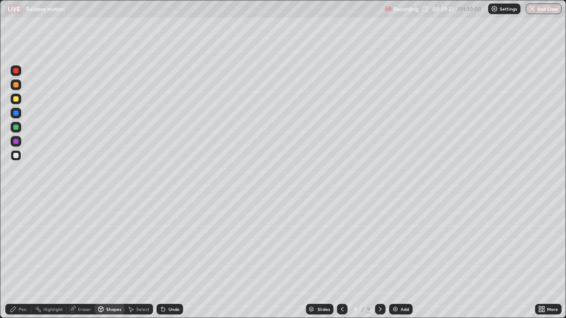
click at [111, 258] on div "Shapes" at bounding box center [113, 309] width 15 height 4
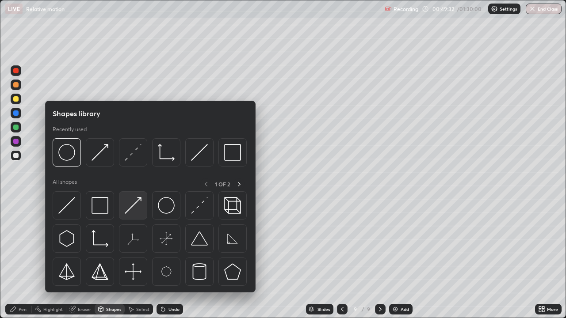
click at [135, 203] on img at bounding box center [133, 205] width 17 height 17
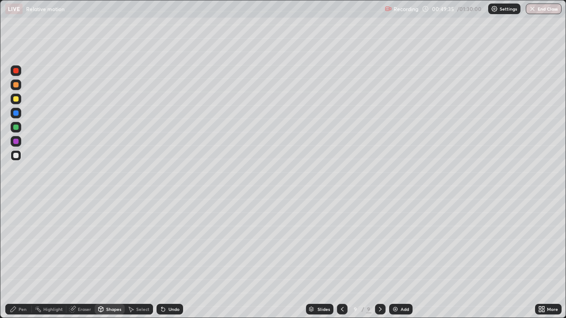
click at [19, 258] on div "Pen" at bounding box center [23, 309] width 8 height 4
click at [17, 125] on div at bounding box center [15, 127] width 5 height 5
click at [106, 258] on div "Shapes" at bounding box center [113, 309] width 15 height 4
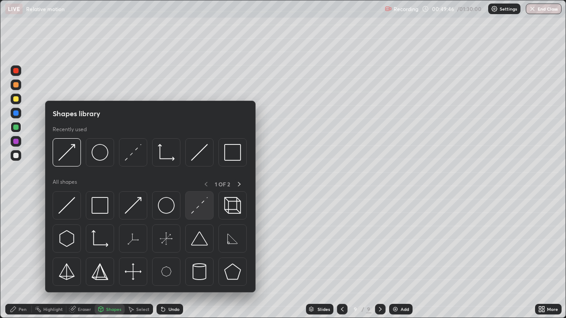
click at [199, 207] on img at bounding box center [199, 205] width 17 height 17
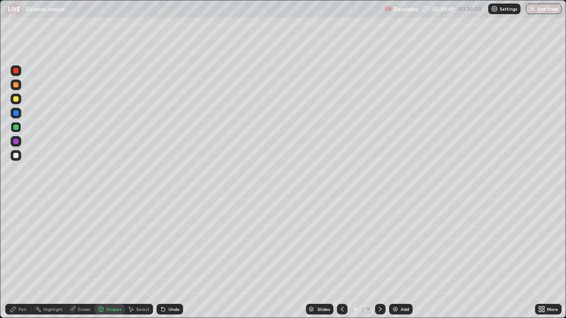
click at [14, 258] on icon at bounding box center [13, 309] width 5 height 5
click at [14, 153] on div at bounding box center [15, 155] width 5 height 5
click at [103, 258] on icon at bounding box center [100, 309] width 7 height 7
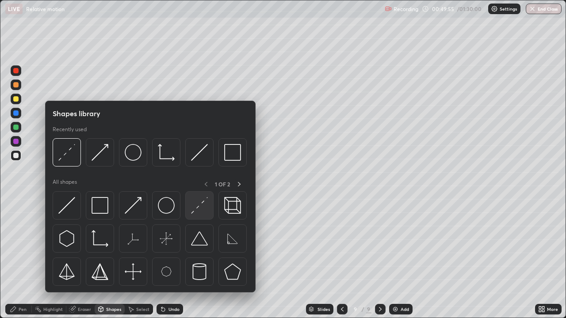
click at [198, 210] on img at bounding box center [199, 205] width 17 height 17
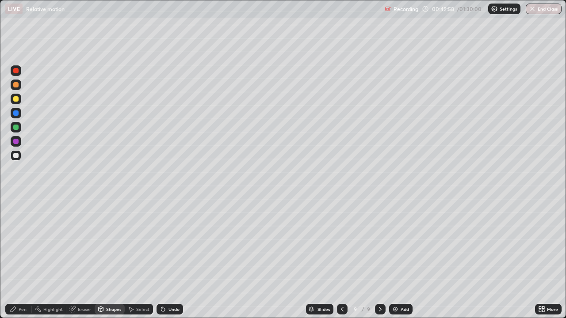
click at [21, 258] on div "Pen" at bounding box center [18, 309] width 27 height 11
click at [17, 157] on div at bounding box center [15, 155] width 5 height 5
click at [165, 258] on icon at bounding box center [163, 309] width 7 height 7
click at [170, 258] on div "Undo" at bounding box center [173, 309] width 11 height 4
click at [171, 258] on div "Undo" at bounding box center [173, 309] width 11 height 4
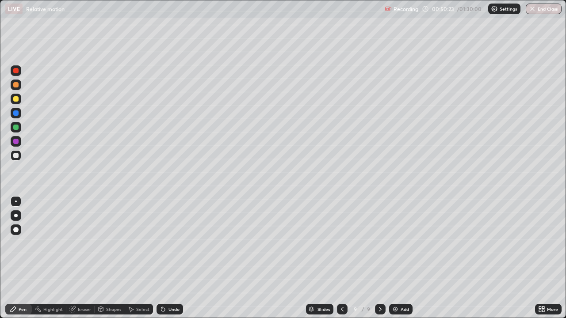
click at [101, 258] on icon at bounding box center [101, 310] width 0 height 3
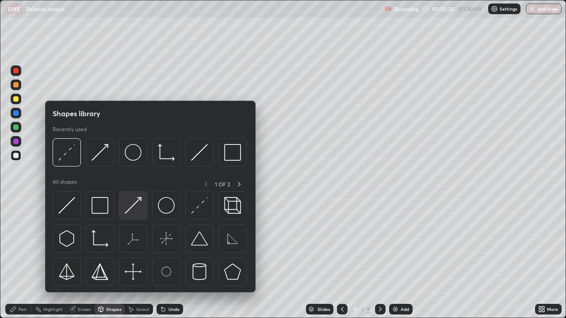
click at [137, 203] on img at bounding box center [133, 205] width 17 height 17
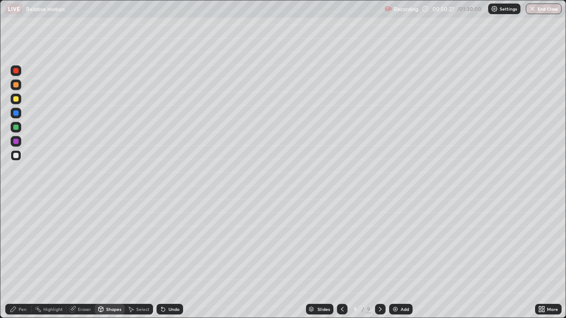
click at [16, 156] on div at bounding box center [15, 155] width 5 height 5
click at [171, 258] on div "Undo" at bounding box center [173, 309] width 11 height 4
click at [15, 258] on icon at bounding box center [13, 309] width 7 height 7
click at [74, 258] on icon at bounding box center [72, 309] width 7 height 7
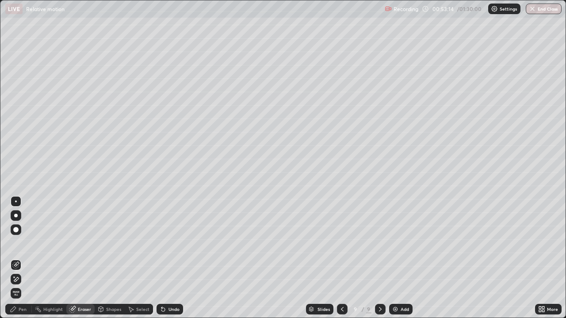
click at [22, 258] on div "Pen" at bounding box center [18, 309] width 27 height 11
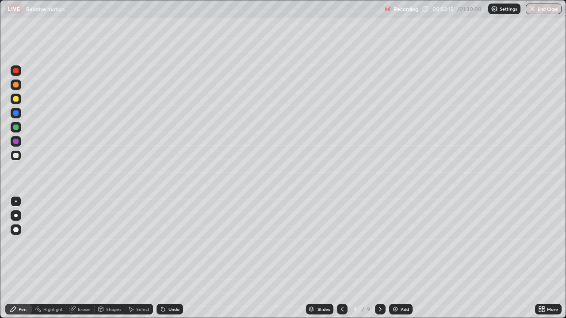
click at [18, 129] on div at bounding box center [16, 127] width 11 height 11
click at [101, 258] on icon at bounding box center [101, 308] width 5 height 1
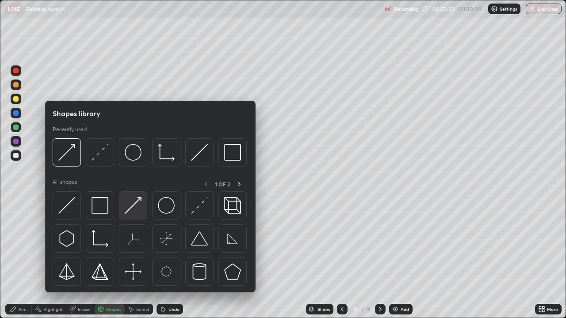
click at [136, 202] on img at bounding box center [133, 205] width 17 height 17
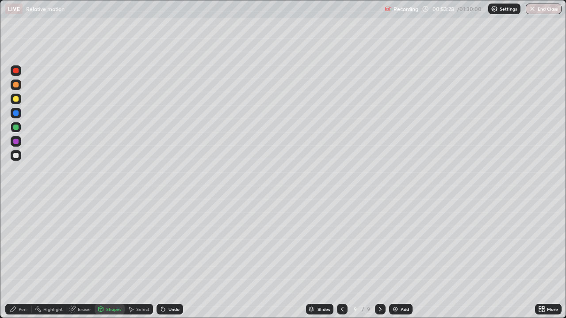
click at [16, 156] on div at bounding box center [15, 155] width 5 height 5
click at [20, 258] on div "Pen" at bounding box center [23, 309] width 8 height 4
click at [106, 258] on div "Shapes" at bounding box center [113, 309] width 15 height 4
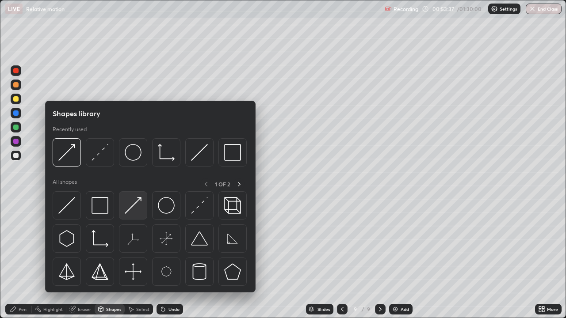
click at [141, 205] on img at bounding box center [133, 205] width 17 height 17
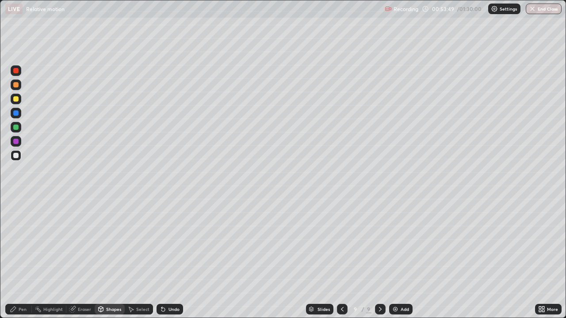
click at [24, 258] on div "Pen" at bounding box center [18, 309] width 27 height 11
click at [16, 156] on div at bounding box center [15, 155] width 5 height 5
click at [72, 258] on icon at bounding box center [72, 309] width 7 height 7
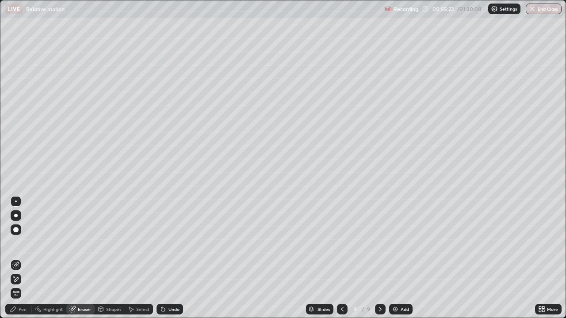
click at [112, 258] on div "Shapes" at bounding box center [113, 309] width 15 height 4
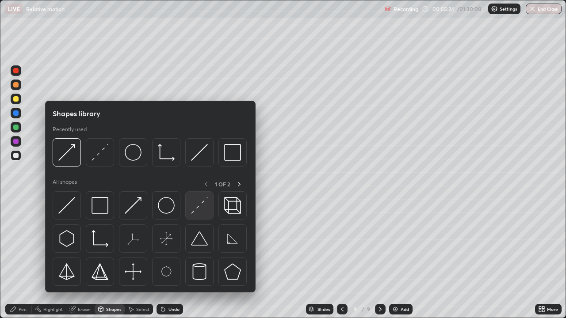
click at [194, 214] on img at bounding box center [199, 205] width 17 height 17
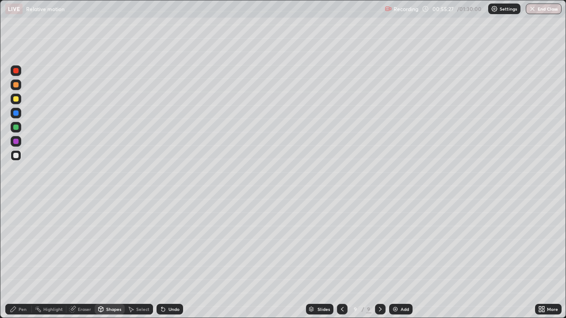
click at [19, 258] on div "Pen" at bounding box center [23, 309] width 8 height 4
click at [19, 155] on div at bounding box center [16, 155] width 11 height 11
click at [141, 258] on div "Select" at bounding box center [142, 309] width 13 height 4
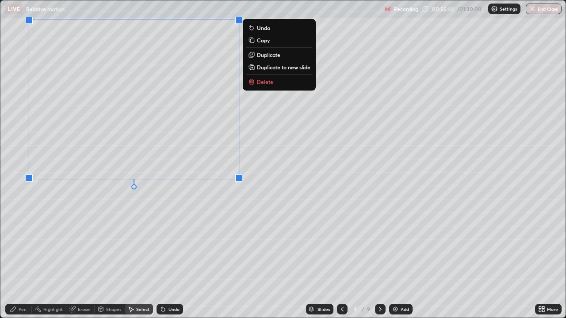
click at [92, 221] on div "0 ° Undo Copy Duplicate Duplicate to new slide Delete" at bounding box center [282, 158] width 565 height 317
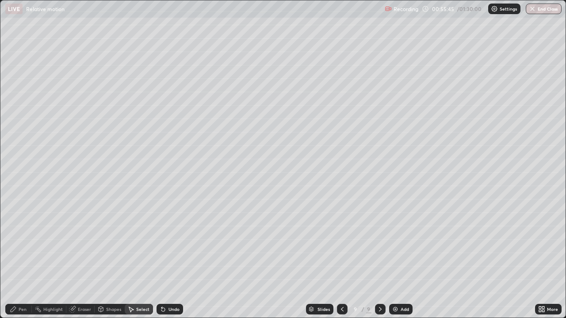
click at [18, 258] on div "Pen" at bounding box center [18, 309] width 27 height 11
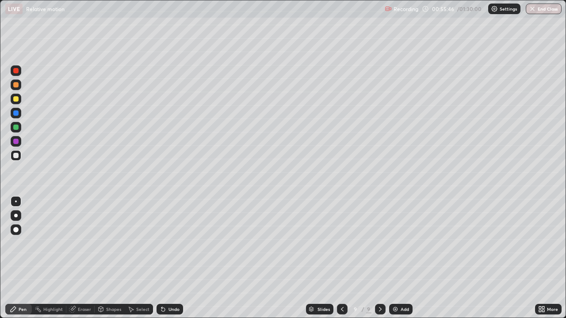
click at [17, 154] on div at bounding box center [15, 155] width 5 height 5
click at [175, 258] on div "Undo" at bounding box center [169, 309] width 27 height 11
click at [175, 258] on div "Undo" at bounding box center [173, 309] width 11 height 4
click at [176, 258] on div "Undo" at bounding box center [173, 309] width 11 height 4
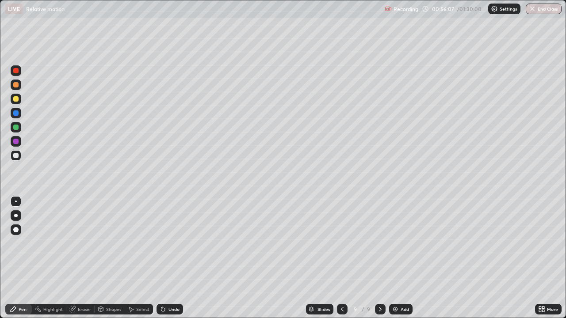
click at [176, 258] on div "Undo" at bounding box center [173, 309] width 11 height 4
click at [174, 258] on div "Undo" at bounding box center [173, 309] width 11 height 4
click at [173, 258] on div "Undo" at bounding box center [173, 309] width 11 height 4
click at [74, 258] on icon at bounding box center [72, 309] width 7 height 7
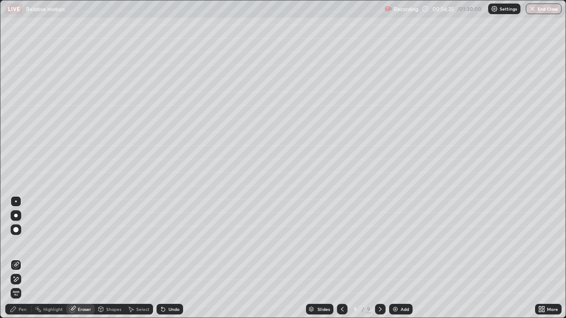
click at [23, 258] on div "Pen" at bounding box center [23, 309] width 8 height 4
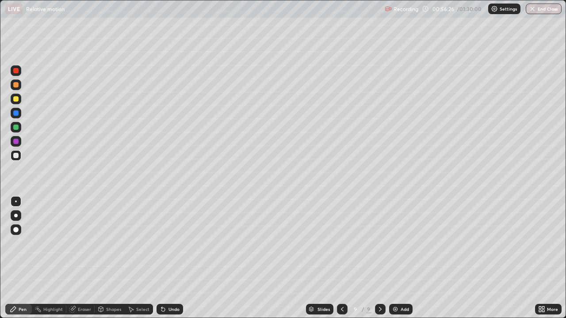
click at [18, 128] on div at bounding box center [15, 127] width 5 height 5
click at [100, 258] on icon at bounding box center [101, 308] width 5 height 1
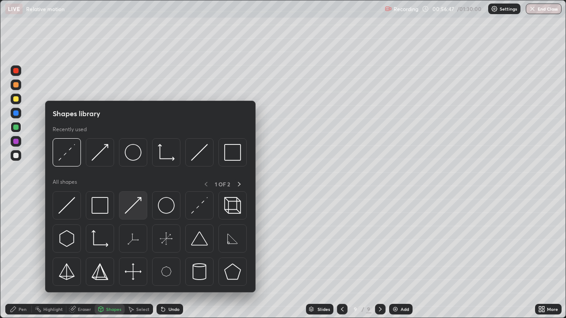
click at [138, 200] on img at bounding box center [133, 205] width 17 height 17
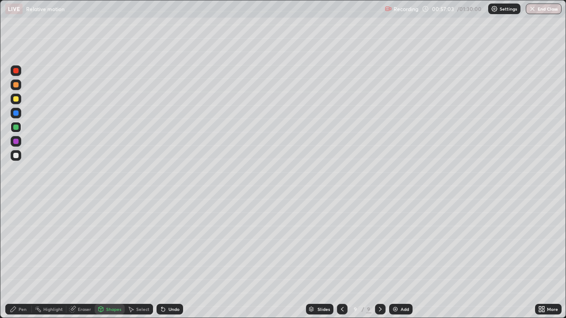
click at [171, 258] on div "Undo" at bounding box center [173, 309] width 11 height 4
click at [168, 258] on div "Undo" at bounding box center [173, 309] width 11 height 4
click at [169, 258] on div "Undo" at bounding box center [169, 309] width 27 height 11
click at [15, 98] on div at bounding box center [15, 98] width 5 height 5
click at [16, 258] on icon at bounding box center [13, 309] width 7 height 7
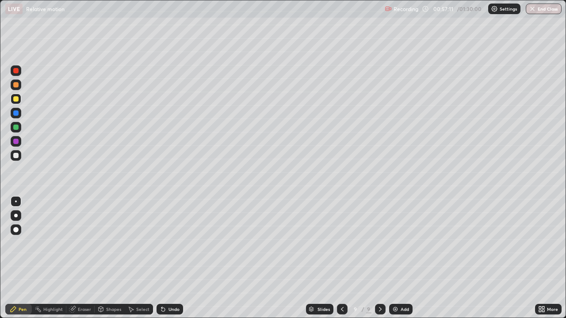
click at [17, 157] on div at bounding box center [15, 155] width 5 height 5
click at [9, 201] on div at bounding box center [16, 201] width 14 height 14
click at [254, 258] on div "Slides 9 / 9 Add" at bounding box center [359, 309] width 352 height 18
click at [278, 258] on div "Slides 9 / 9 Add" at bounding box center [359, 309] width 352 height 18
click at [14, 85] on div at bounding box center [15, 84] width 5 height 5
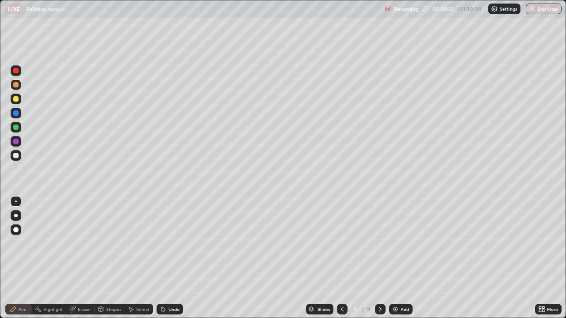
click at [162, 258] on icon at bounding box center [163, 310] width 4 height 4
click at [86, 258] on div "Eraser" at bounding box center [80, 309] width 28 height 11
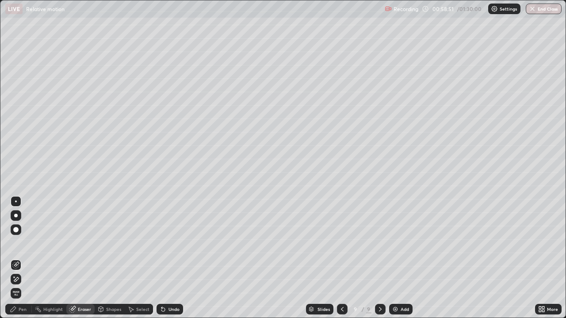
click at [106, 258] on div "Shapes" at bounding box center [113, 309] width 15 height 4
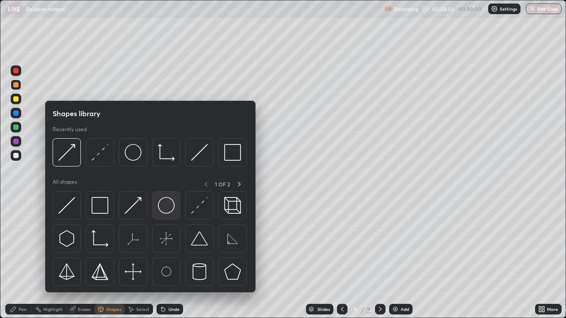
click at [165, 209] on img at bounding box center [166, 205] width 17 height 17
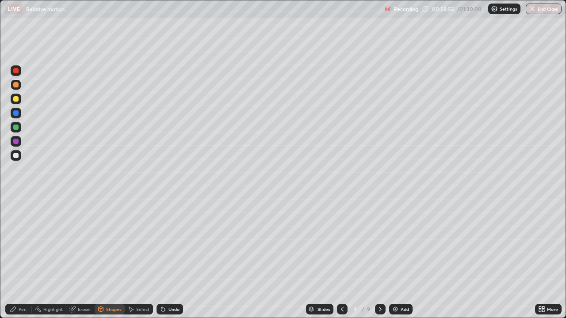
click at [111, 258] on div "Shapes" at bounding box center [110, 309] width 30 height 11
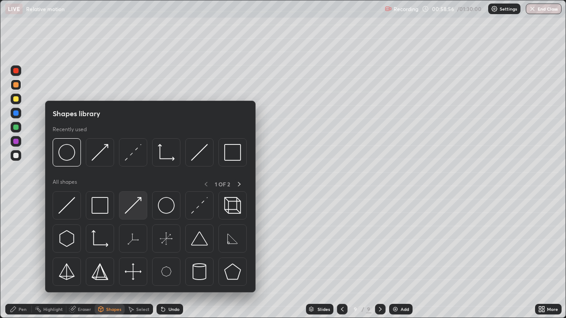
click at [137, 205] on img at bounding box center [133, 205] width 17 height 17
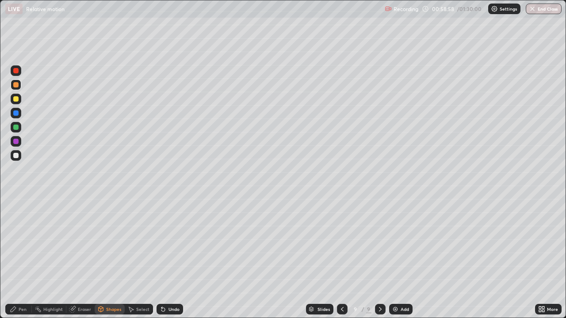
click at [27, 258] on div "Pen" at bounding box center [18, 309] width 27 height 11
click at [17, 157] on div at bounding box center [15, 155] width 5 height 5
click at [161, 258] on icon at bounding box center [161, 307] width 1 height 1
click at [170, 258] on div "Undo" at bounding box center [173, 309] width 11 height 4
click at [16, 81] on div at bounding box center [16, 85] width 11 height 11
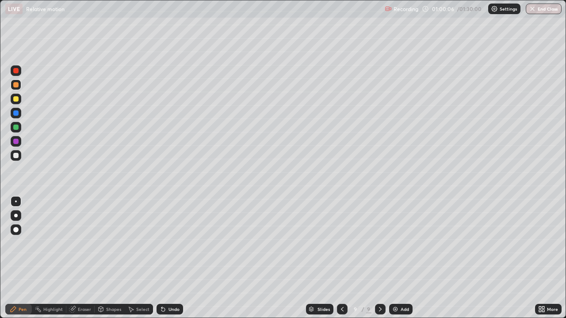
click at [169, 258] on div "Undo" at bounding box center [173, 309] width 11 height 4
click at [543, 258] on icon at bounding box center [543, 308] width 2 height 2
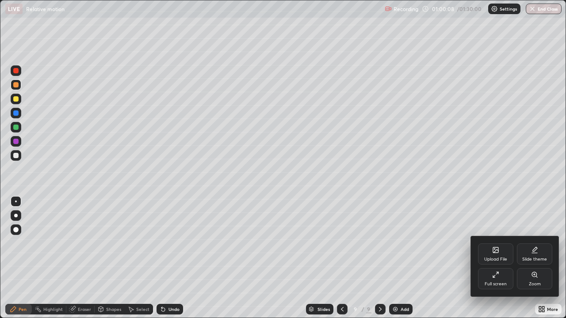
click at [496, 258] on icon at bounding box center [495, 274] width 7 height 7
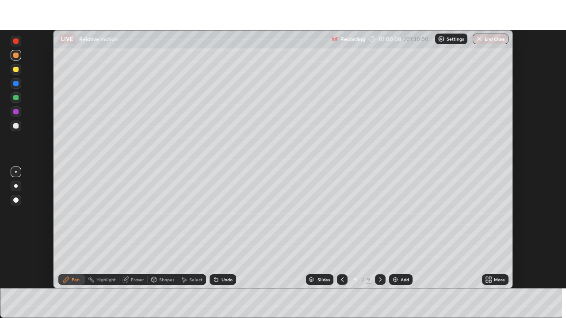
scroll to position [43929, 43622]
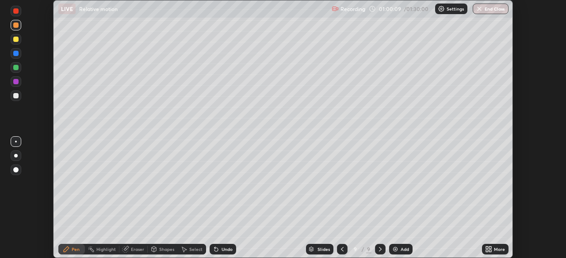
click at [487, 248] on icon at bounding box center [487, 248] width 2 height 2
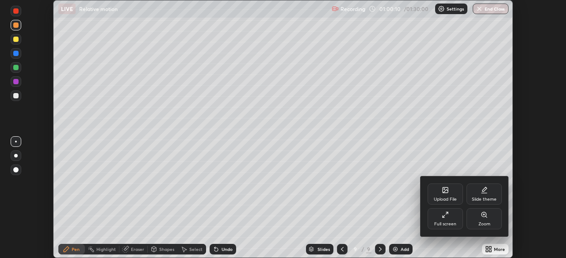
click at [452, 216] on div "Full screen" at bounding box center [444, 219] width 35 height 21
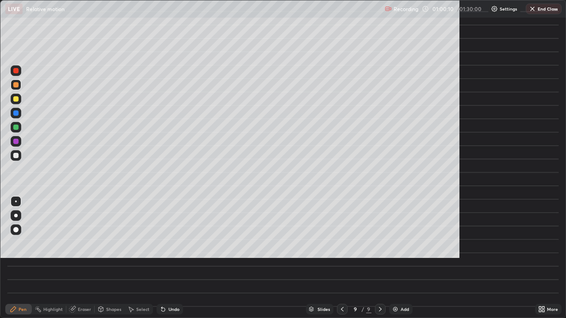
scroll to position [318, 566]
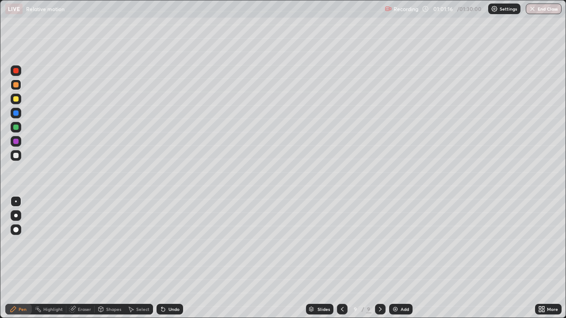
click at [116, 258] on div "Shapes" at bounding box center [110, 309] width 30 height 11
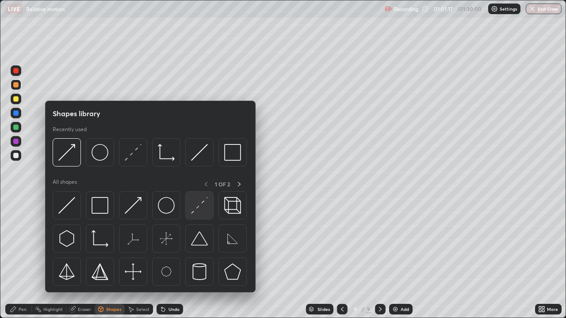
click at [201, 210] on img at bounding box center [199, 205] width 17 height 17
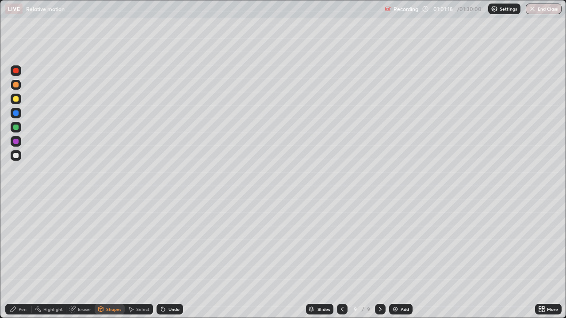
click at [19, 258] on div "Pen" at bounding box center [18, 309] width 27 height 11
click at [15, 159] on div at bounding box center [16, 155] width 11 height 11
click at [168, 258] on div "Undo" at bounding box center [173, 309] width 11 height 4
click at [170, 258] on div "Undo" at bounding box center [173, 309] width 11 height 4
click at [169, 258] on div "Undo" at bounding box center [169, 309] width 27 height 11
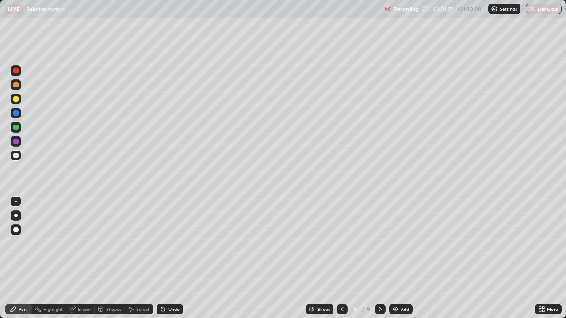
click at [169, 258] on div "Undo" at bounding box center [169, 309] width 27 height 11
click at [175, 258] on div "Undo" at bounding box center [173, 309] width 11 height 4
click at [175, 258] on div "Undo" at bounding box center [169, 309] width 27 height 11
click at [392, 258] on img at bounding box center [395, 309] width 7 height 7
click at [17, 86] on div at bounding box center [15, 84] width 5 height 5
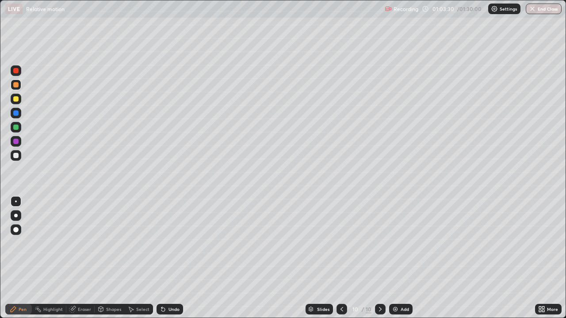
click at [114, 258] on div "Shapes" at bounding box center [113, 309] width 15 height 4
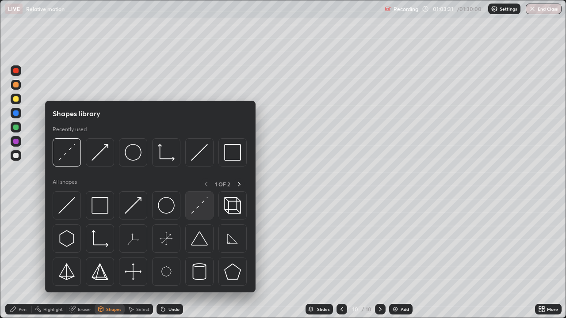
click at [195, 207] on img at bounding box center [199, 205] width 17 height 17
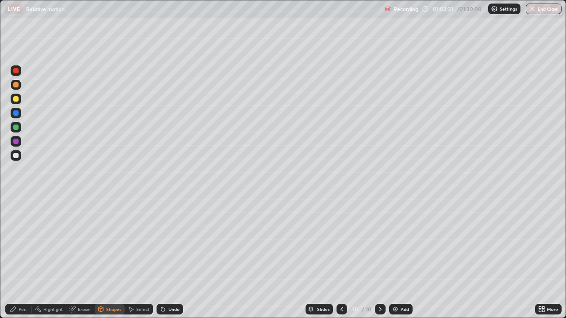
click at [16, 156] on div at bounding box center [15, 155] width 5 height 5
click at [15, 83] on div at bounding box center [15, 84] width 5 height 5
click at [164, 258] on icon at bounding box center [163, 309] width 7 height 7
click at [166, 258] on div "Undo" at bounding box center [169, 309] width 27 height 11
click at [20, 258] on div "Pen" at bounding box center [23, 309] width 8 height 4
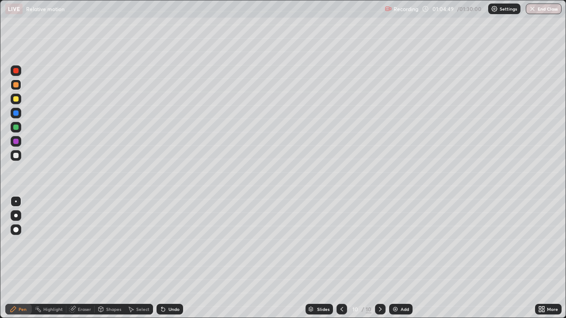
click at [17, 128] on div at bounding box center [15, 127] width 5 height 5
click at [114, 258] on div "Shapes" at bounding box center [113, 309] width 15 height 4
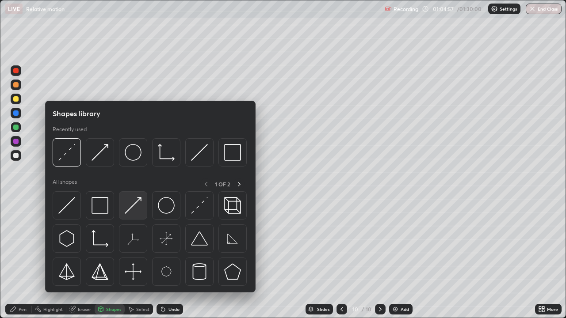
click at [134, 205] on img at bounding box center [133, 205] width 17 height 17
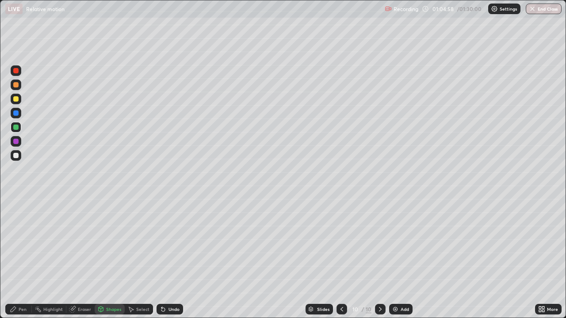
click at [17, 87] on div at bounding box center [15, 84] width 5 height 5
click at [16, 258] on icon at bounding box center [13, 309] width 7 height 7
click at [17, 155] on div at bounding box center [15, 155] width 5 height 5
click at [18, 98] on div at bounding box center [15, 98] width 5 height 5
click at [161, 258] on icon at bounding box center [161, 307] width 1 height 1
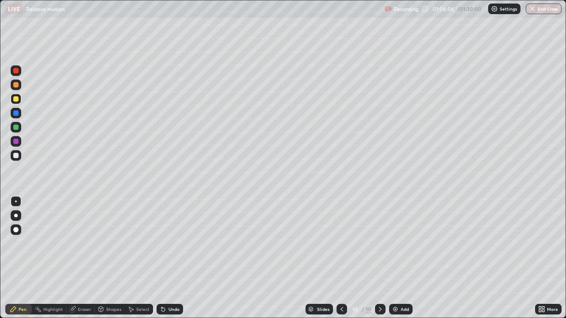
click at [167, 258] on div "Undo" at bounding box center [169, 309] width 27 height 11
click at [108, 258] on div "Shapes" at bounding box center [113, 309] width 15 height 4
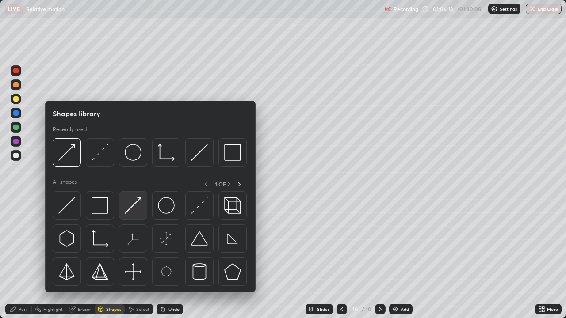
click at [138, 205] on img at bounding box center [133, 205] width 17 height 17
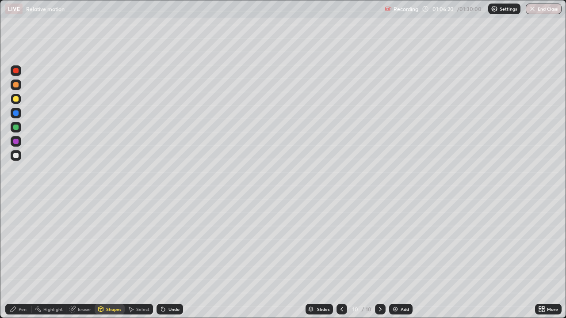
click at [106, 258] on div "Shapes" at bounding box center [110, 309] width 30 height 11
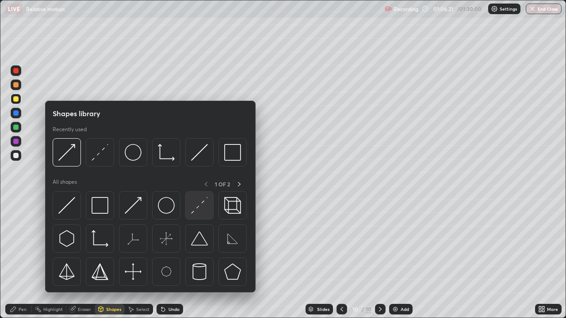
click at [202, 206] on img at bounding box center [199, 205] width 17 height 17
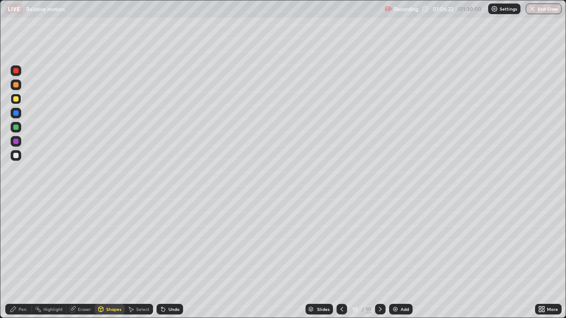
click at [16, 84] on div at bounding box center [15, 84] width 5 height 5
click at [23, 258] on div "Pen" at bounding box center [23, 309] width 8 height 4
click at [20, 156] on div at bounding box center [16, 155] width 11 height 11
click at [102, 258] on icon at bounding box center [101, 308] width 5 height 1
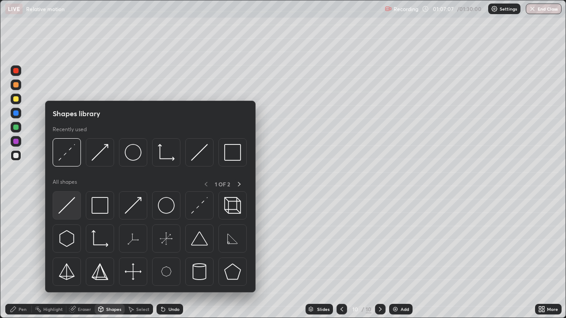
click at [65, 206] on img at bounding box center [66, 205] width 17 height 17
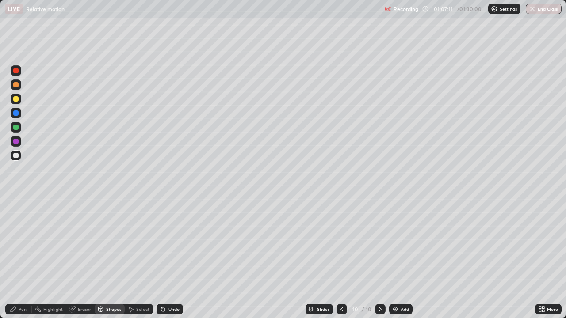
click at [168, 258] on div "Undo" at bounding box center [173, 309] width 11 height 4
click at [81, 258] on div "Eraser" at bounding box center [84, 309] width 13 height 4
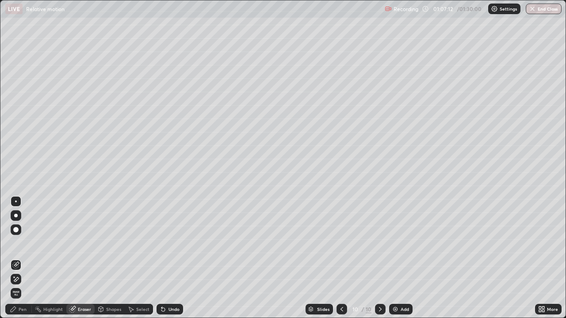
click at [106, 258] on div "Shapes" at bounding box center [113, 309] width 15 height 4
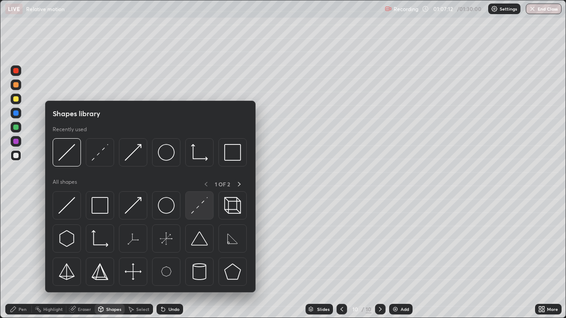
click at [198, 207] on img at bounding box center [199, 205] width 17 height 17
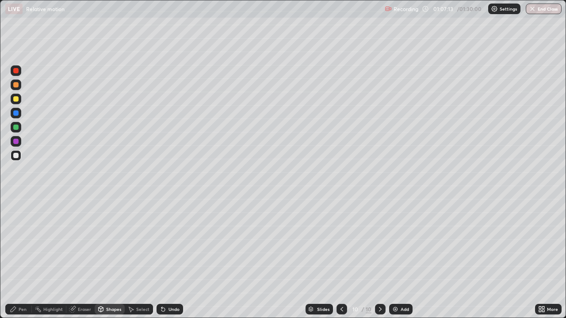
click at [16, 83] on div at bounding box center [15, 84] width 5 height 5
click at [20, 258] on div "Pen" at bounding box center [23, 309] width 8 height 4
click at [12, 155] on div at bounding box center [16, 155] width 11 height 11
click at [22, 95] on div at bounding box center [16, 99] width 14 height 14
click at [17, 127] on div at bounding box center [15, 127] width 5 height 5
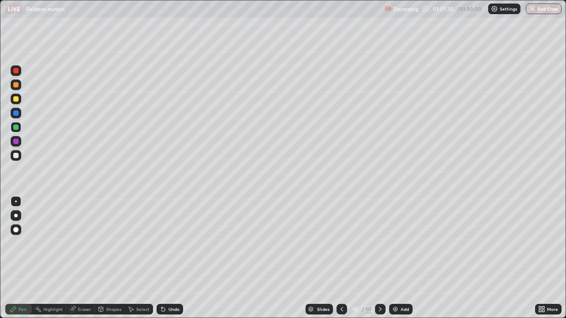
click at [18, 101] on div at bounding box center [16, 99] width 11 height 11
click at [76, 258] on div "Eraser" at bounding box center [80, 309] width 28 height 11
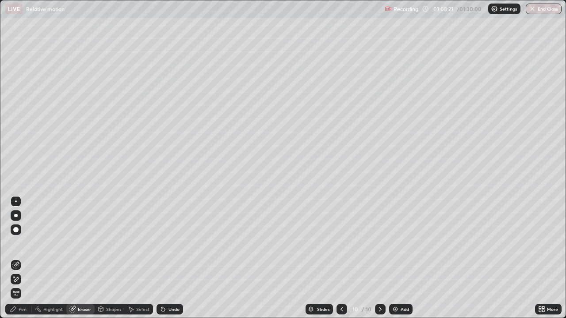
click at [21, 258] on div "Pen" at bounding box center [23, 309] width 8 height 4
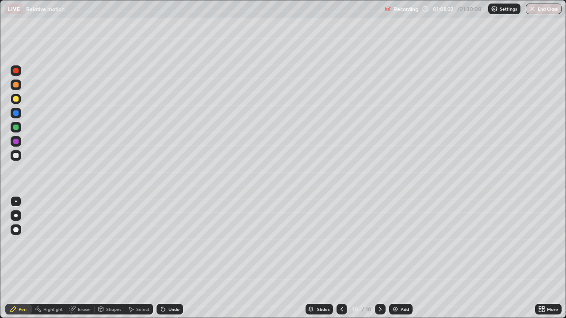
click at [18, 158] on div at bounding box center [16, 155] width 11 height 11
click at [79, 258] on div "Eraser" at bounding box center [84, 309] width 13 height 4
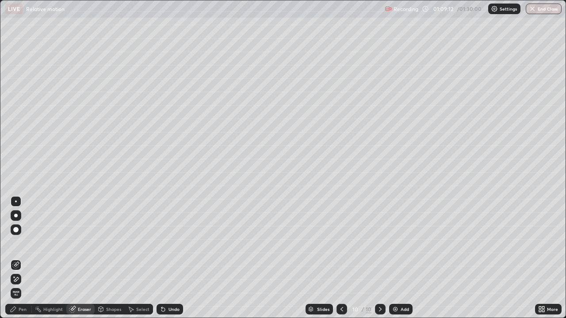
click at [14, 258] on icon at bounding box center [13, 309] width 7 height 7
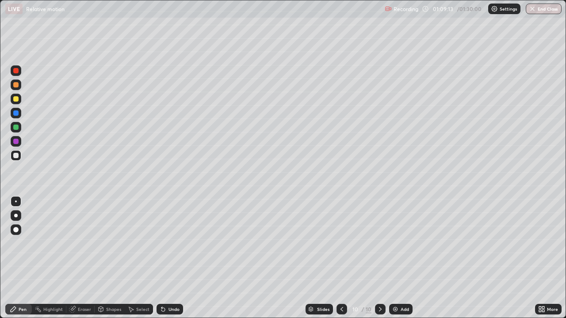
click at [15, 127] on div at bounding box center [15, 127] width 5 height 5
click at [15, 84] on div at bounding box center [15, 84] width 5 height 5
click at [379, 258] on icon at bounding box center [379, 309] width 7 height 7
click at [395, 258] on img at bounding box center [395, 309] width 7 height 7
click at [168, 258] on div "Undo" at bounding box center [173, 309] width 11 height 4
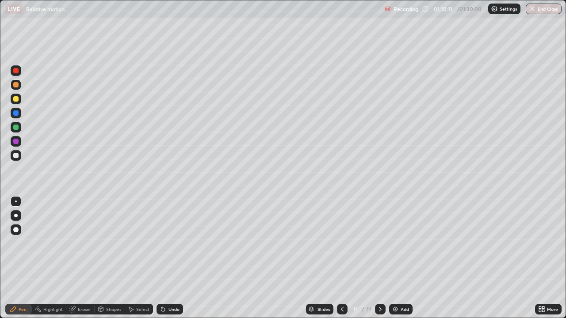
click at [106, 258] on div "Shapes" at bounding box center [113, 309] width 15 height 4
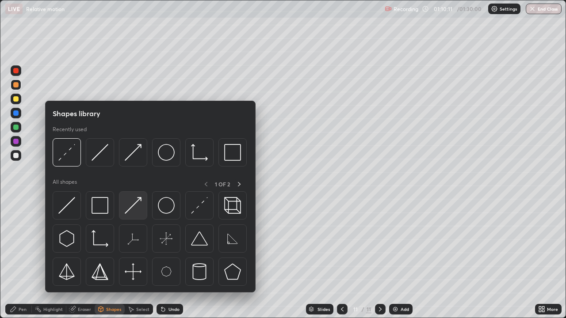
click at [131, 211] on img at bounding box center [133, 205] width 17 height 17
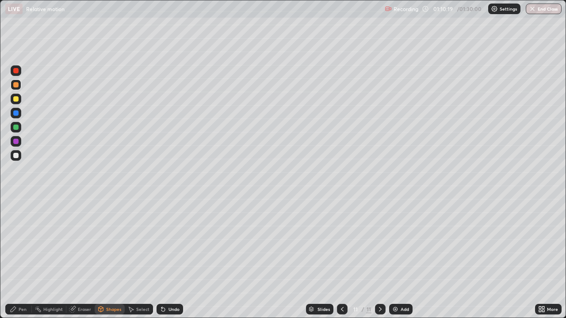
click at [18, 100] on div at bounding box center [15, 98] width 5 height 5
click at [74, 258] on icon at bounding box center [73, 308] width 5 height 4
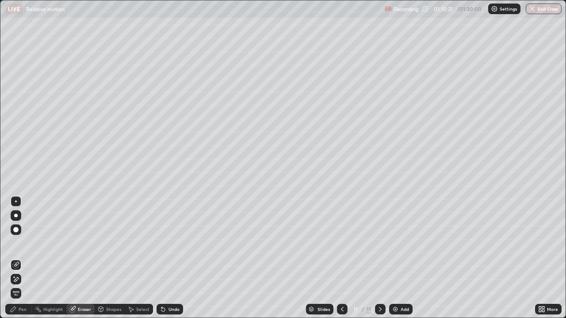
click at [24, 258] on div "Pen" at bounding box center [23, 309] width 8 height 4
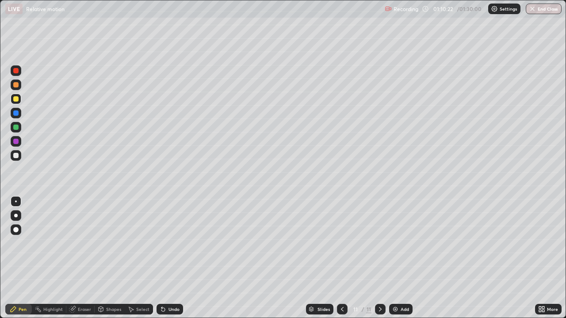
click at [15, 156] on div at bounding box center [15, 155] width 5 height 5
click at [165, 258] on div "Undo" at bounding box center [169, 309] width 27 height 11
click at [167, 258] on div "Undo" at bounding box center [169, 309] width 27 height 11
click at [168, 258] on div "Undo" at bounding box center [173, 309] width 11 height 4
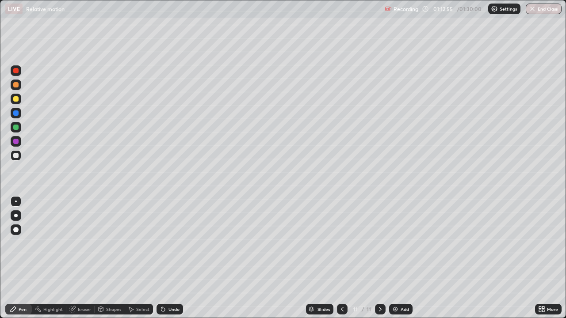
click at [73, 258] on icon at bounding box center [72, 309] width 7 height 7
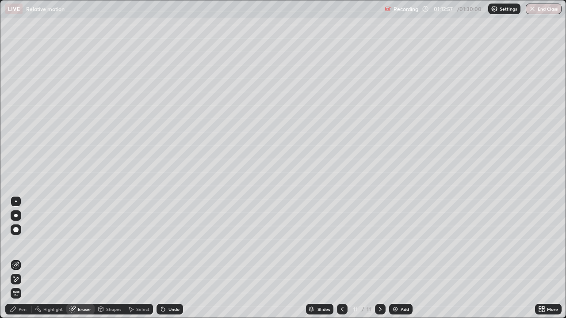
click at [26, 258] on div "Pen" at bounding box center [18, 309] width 27 height 11
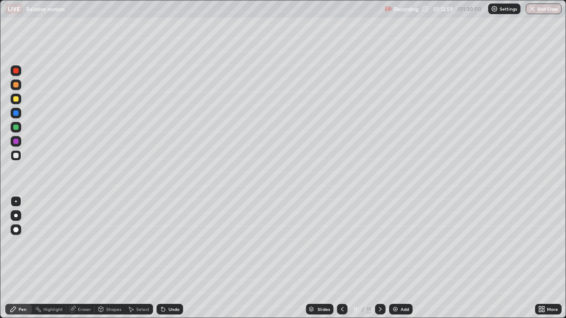
click at [16, 85] on div at bounding box center [15, 84] width 5 height 5
click at [106, 258] on div "Shapes" at bounding box center [113, 309] width 15 height 4
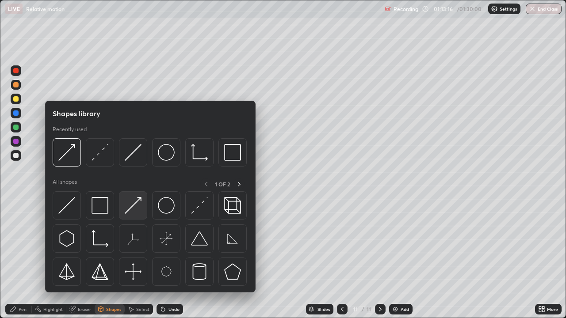
click at [139, 199] on img at bounding box center [133, 205] width 17 height 17
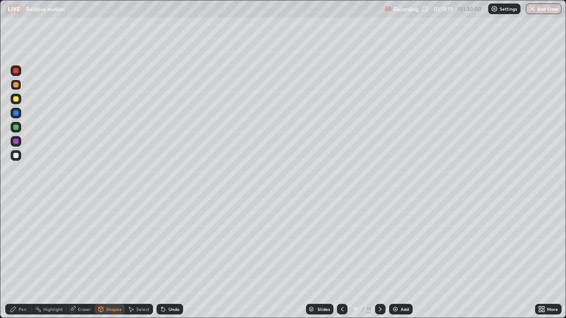
click at [11, 258] on icon at bounding box center [13, 309] width 7 height 7
click at [16, 156] on div at bounding box center [15, 155] width 5 height 5
click at [110, 258] on div "Shapes" at bounding box center [113, 309] width 15 height 4
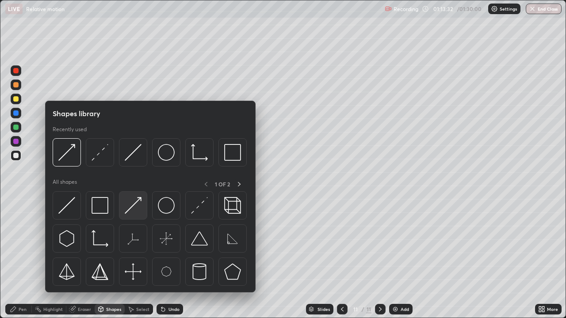
click at [138, 202] on img at bounding box center [133, 205] width 17 height 17
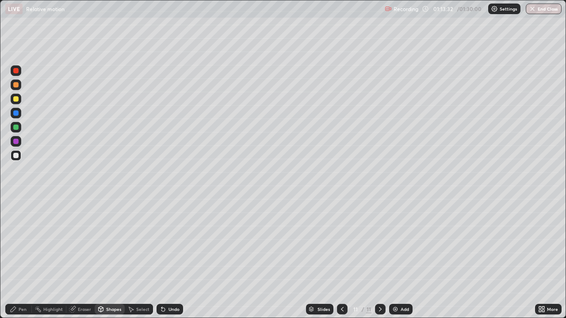
click at [15, 126] on div at bounding box center [15, 127] width 5 height 5
click at [116, 258] on div "Shapes" at bounding box center [113, 309] width 15 height 4
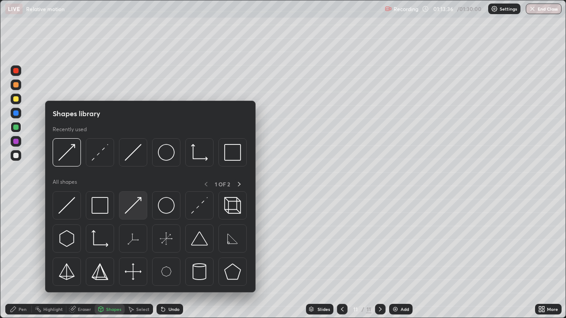
click at [136, 204] on img at bounding box center [133, 205] width 17 height 17
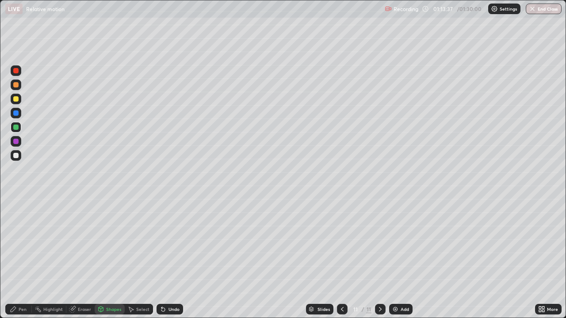
click at [17, 157] on div at bounding box center [15, 155] width 5 height 5
click at [20, 258] on div "Pen" at bounding box center [23, 309] width 8 height 4
click at [101, 258] on icon at bounding box center [101, 309] width 5 height 5
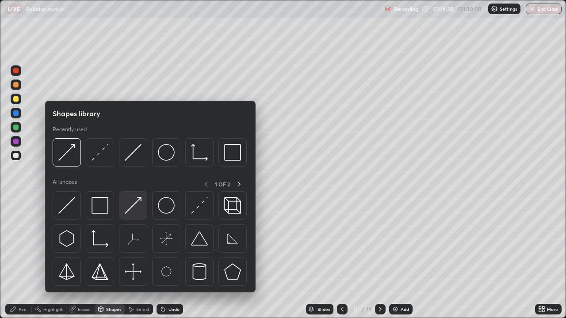
click at [136, 205] on img at bounding box center [133, 205] width 17 height 17
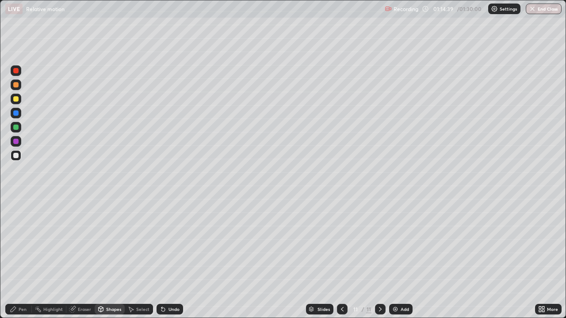
click at [15, 126] on div at bounding box center [15, 127] width 5 height 5
click at [80, 258] on div "Eraser" at bounding box center [84, 309] width 13 height 4
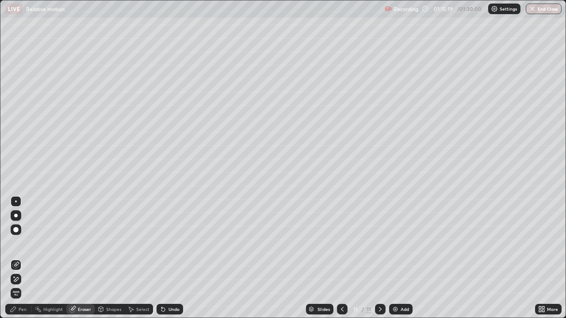
click at [81, 258] on div "Eraser" at bounding box center [84, 309] width 13 height 4
click at [111, 258] on div "Shapes" at bounding box center [113, 309] width 15 height 4
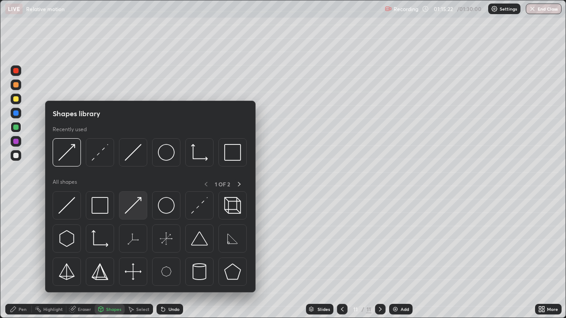
click at [136, 203] on img at bounding box center [133, 205] width 17 height 17
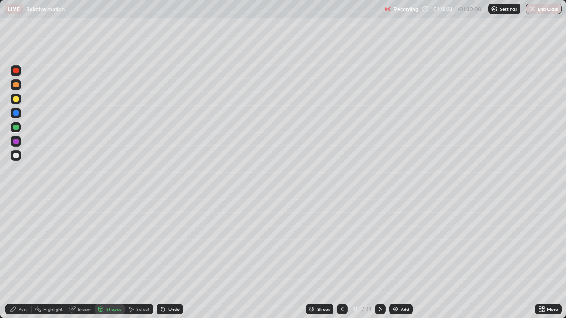
click at [16, 100] on div at bounding box center [15, 98] width 5 height 5
click at [14, 258] on icon at bounding box center [13, 309] width 7 height 7
click at [17, 154] on div at bounding box center [15, 155] width 5 height 5
click at [16, 85] on div at bounding box center [15, 84] width 5 height 5
click at [15, 126] on div at bounding box center [15, 127] width 5 height 5
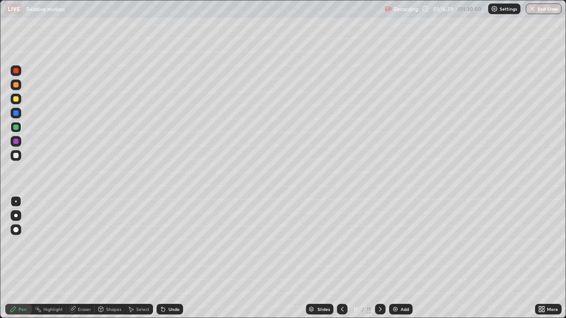
click at [171, 258] on div "Undo" at bounding box center [173, 309] width 11 height 4
click at [173, 258] on div "Undo" at bounding box center [169, 309] width 27 height 11
click at [172, 258] on div "Undo" at bounding box center [169, 309] width 27 height 11
click at [174, 258] on div "Undo" at bounding box center [169, 309] width 27 height 11
click at [172, 258] on div "Undo" at bounding box center [173, 309] width 11 height 4
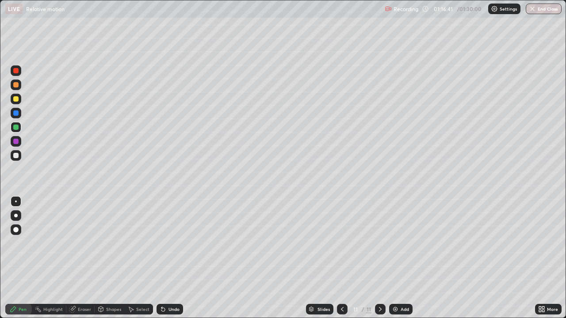
click at [169, 258] on div "Undo" at bounding box center [173, 309] width 11 height 4
click at [170, 258] on div "Undo" at bounding box center [173, 309] width 11 height 4
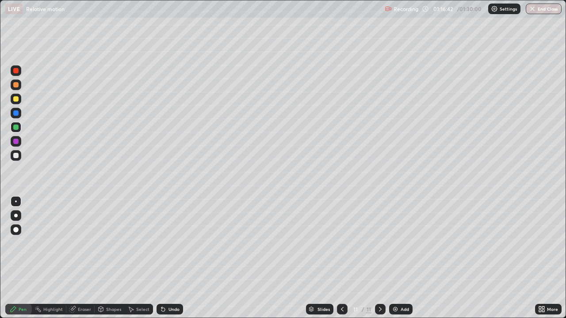
click at [171, 258] on div "Undo" at bounding box center [173, 309] width 11 height 4
click at [170, 258] on div "Undo" at bounding box center [169, 309] width 27 height 11
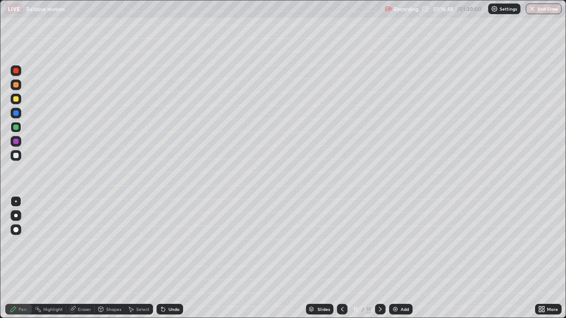
click at [108, 258] on div "Shapes" at bounding box center [113, 309] width 15 height 4
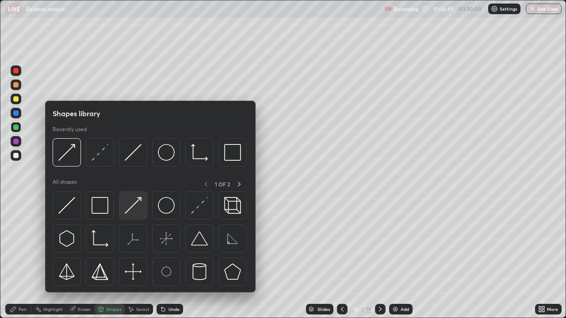
click at [139, 201] on img at bounding box center [133, 205] width 17 height 17
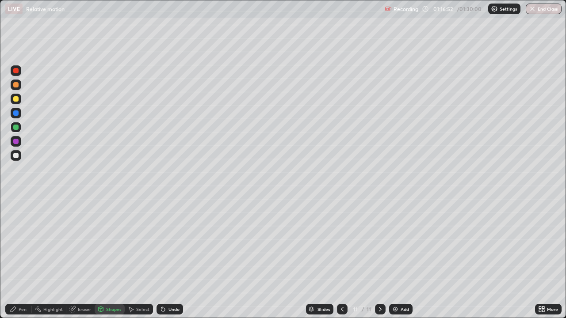
click at [103, 258] on icon at bounding box center [100, 309] width 7 height 7
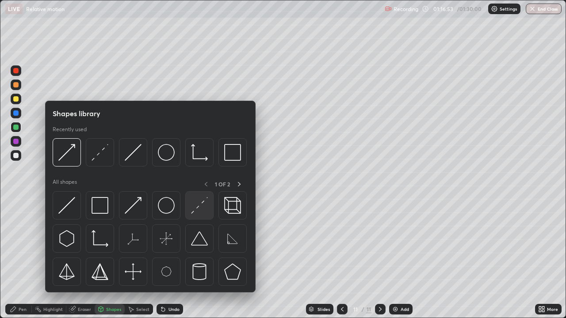
click at [194, 208] on img at bounding box center [199, 205] width 17 height 17
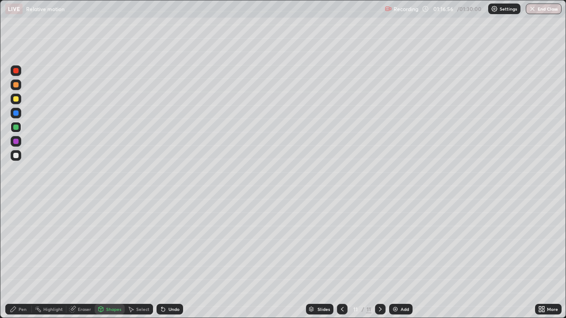
click at [16, 258] on icon at bounding box center [13, 309] width 7 height 7
click at [15, 100] on div at bounding box center [15, 98] width 5 height 5
click at [14, 257] on div at bounding box center [16, 247] width 14 height 106
click at [16, 85] on div at bounding box center [15, 84] width 5 height 5
click at [536, 11] on button "End Class" at bounding box center [543, 9] width 36 height 11
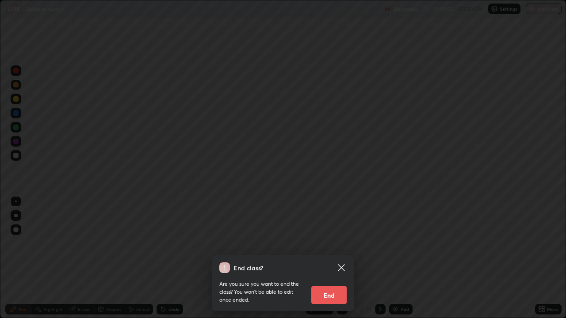
click at [321, 258] on button "End" at bounding box center [328, 295] width 35 height 18
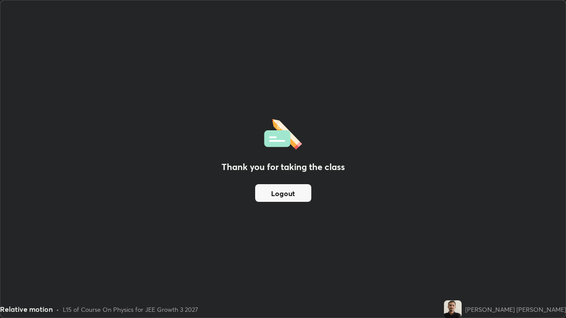
click at [273, 195] on button "Logout" at bounding box center [283, 193] width 56 height 18
click at [272, 194] on button "Logout" at bounding box center [283, 193] width 56 height 18
